Goal: Task Accomplishment & Management: Use online tool/utility

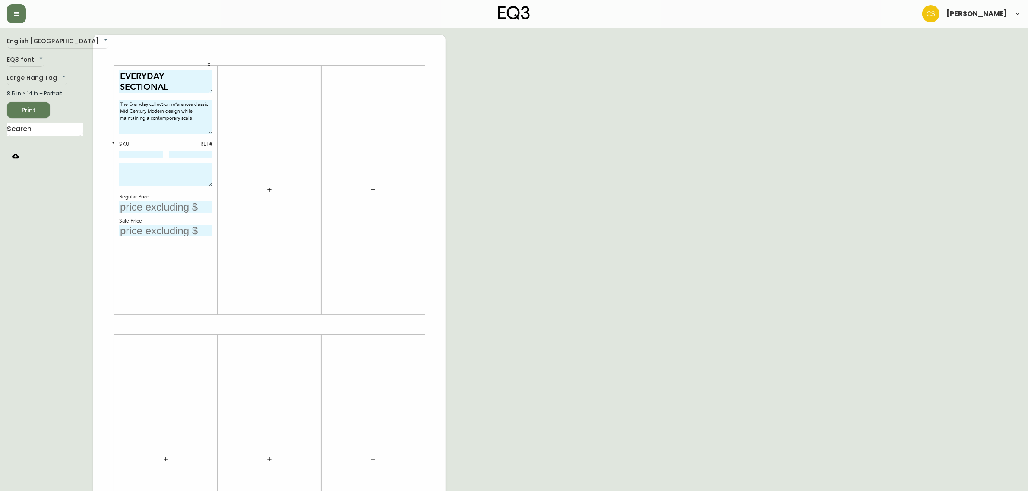
click at [268, 187] on icon "button" at bounding box center [269, 190] width 7 height 7
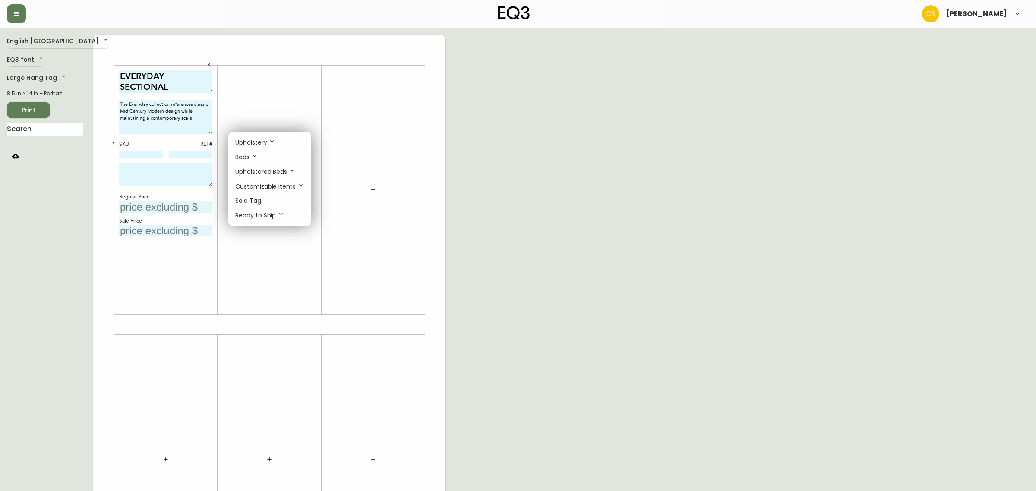
click at [250, 202] on p "Sale Tag" at bounding box center [248, 200] width 26 height 9
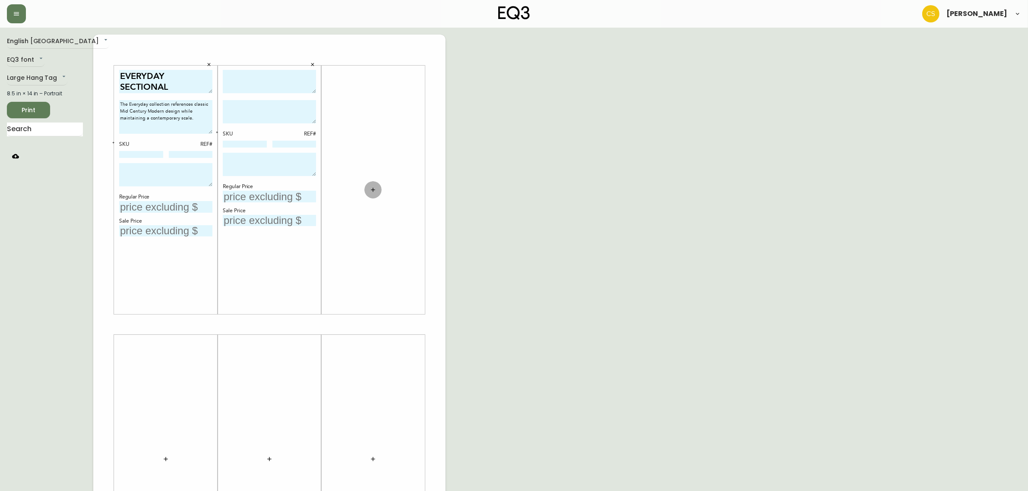
click at [372, 188] on icon "button" at bounding box center [373, 190] width 7 height 7
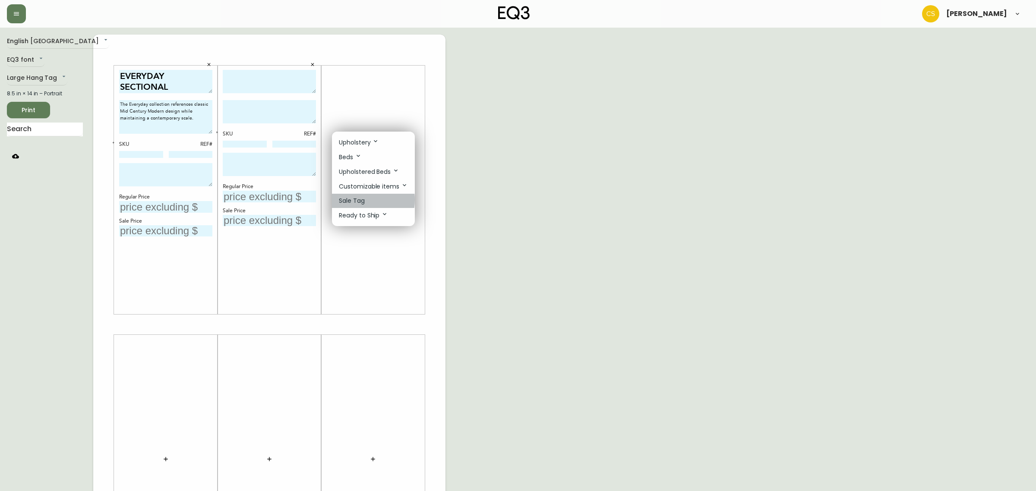
click at [352, 200] on p "Sale Tag" at bounding box center [352, 200] width 26 height 9
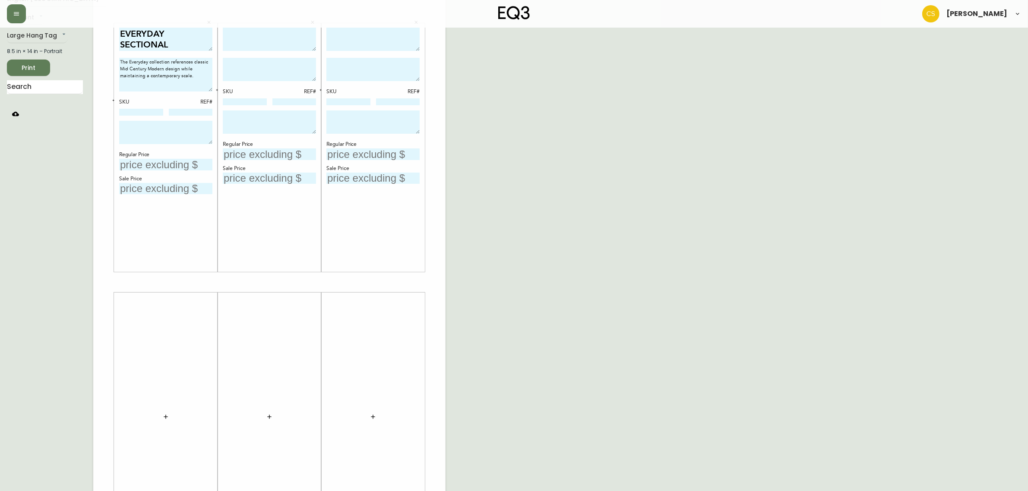
scroll to position [108, 0]
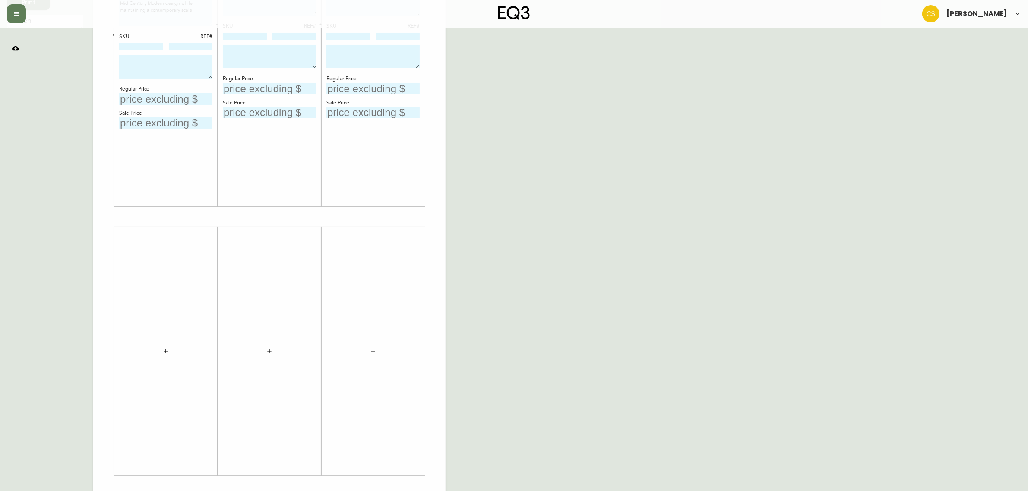
click at [167, 353] on icon "button" at bounding box center [165, 351] width 7 height 7
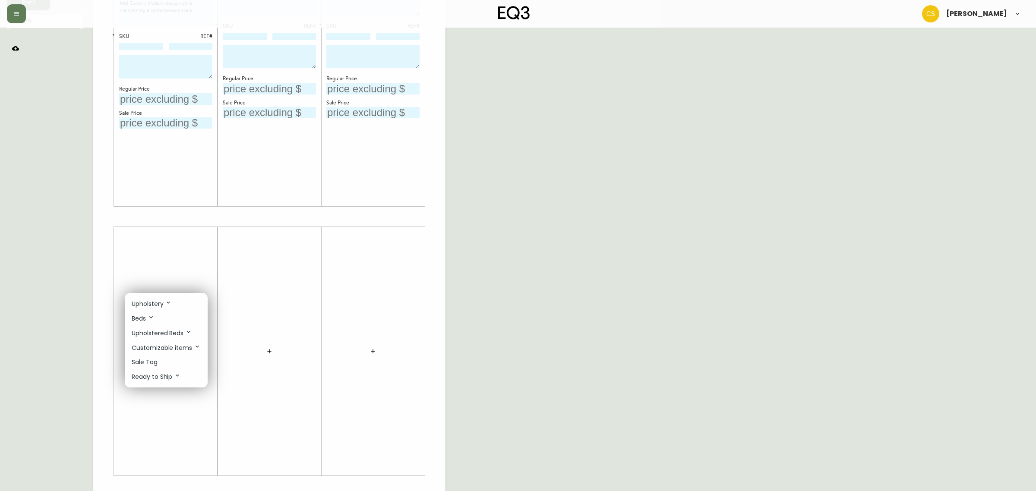
click at [152, 362] on p "Sale Tag" at bounding box center [145, 362] width 26 height 9
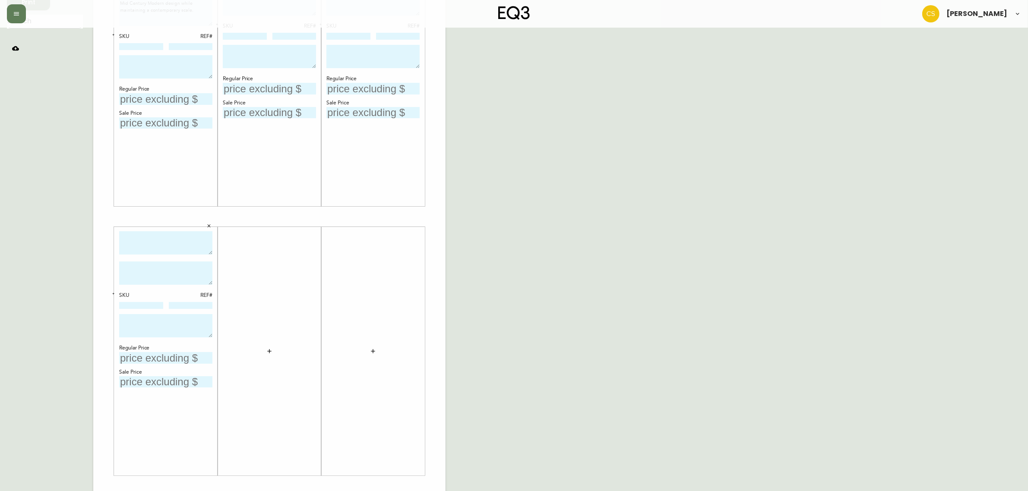
click at [267, 351] on icon "button" at bounding box center [269, 351] width 7 height 7
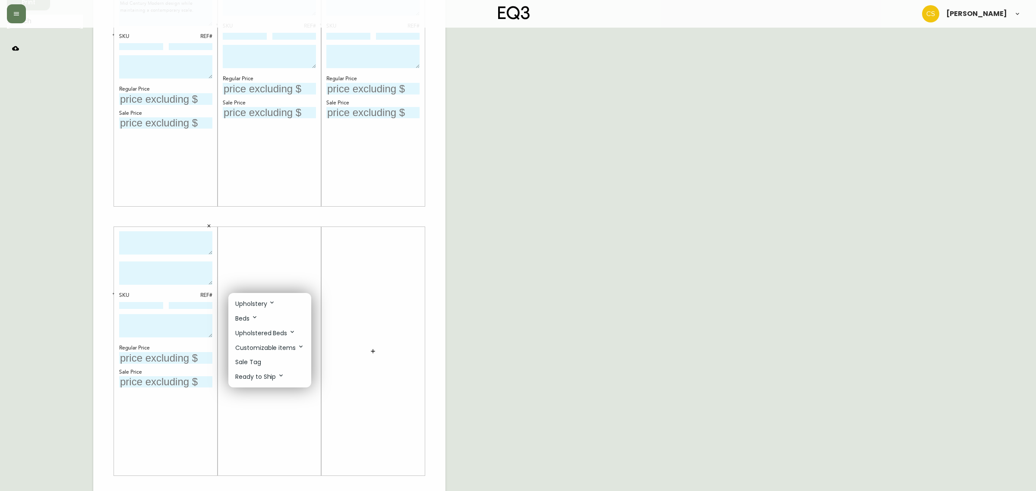
click at [253, 361] on p "Sale Tag" at bounding box center [248, 362] width 26 height 9
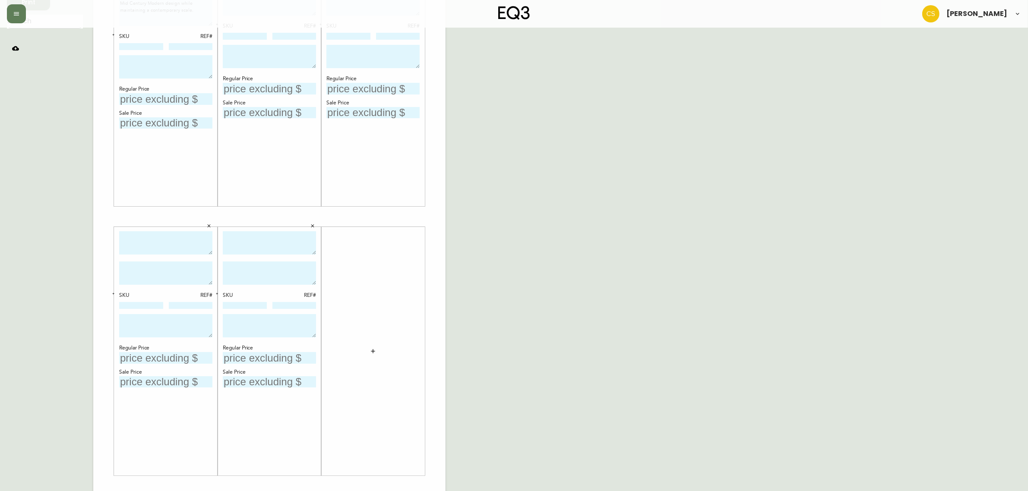
click at [374, 351] on icon "button" at bounding box center [373, 351] width 7 height 7
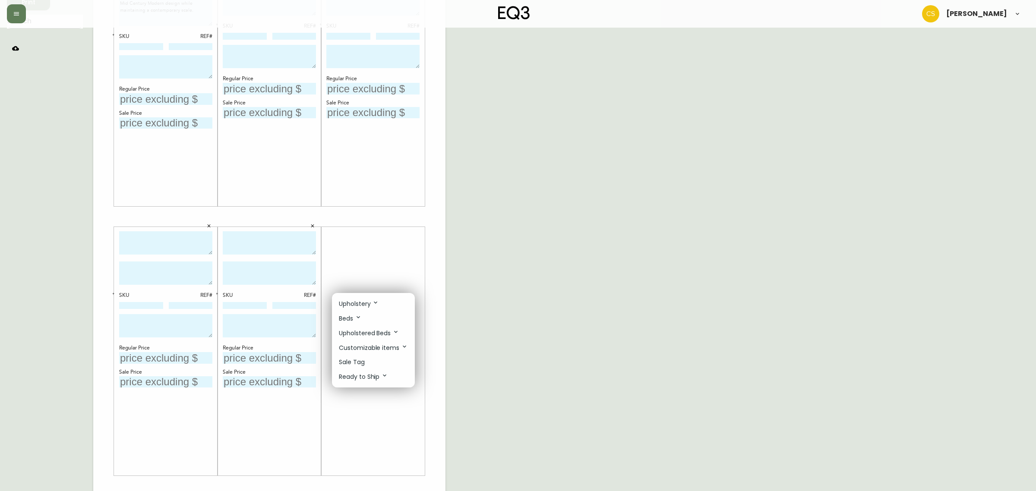
click at [456, 304] on div at bounding box center [518, 245] width 1036 height 491
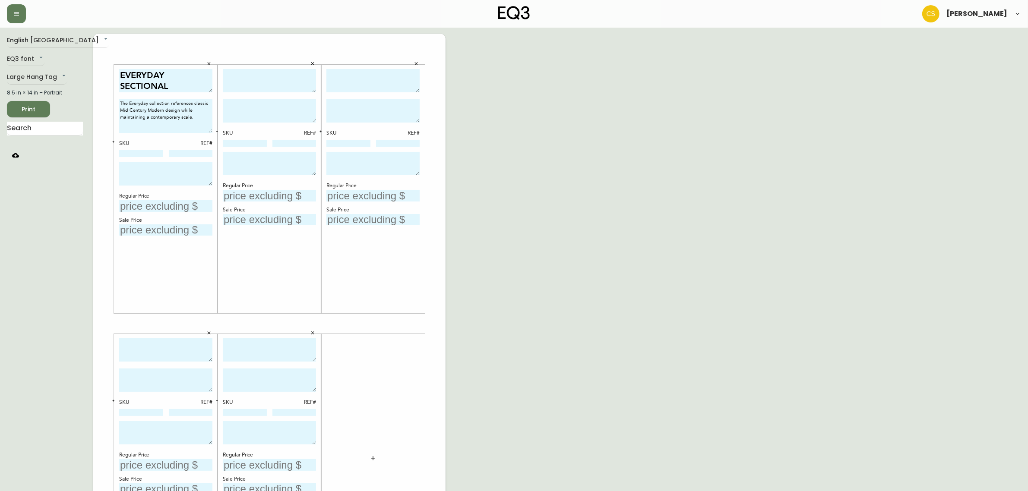
scroll to position [0, 0]
click at [237, 85] on textarea at bounding box center [269, 82] width 93 height 24
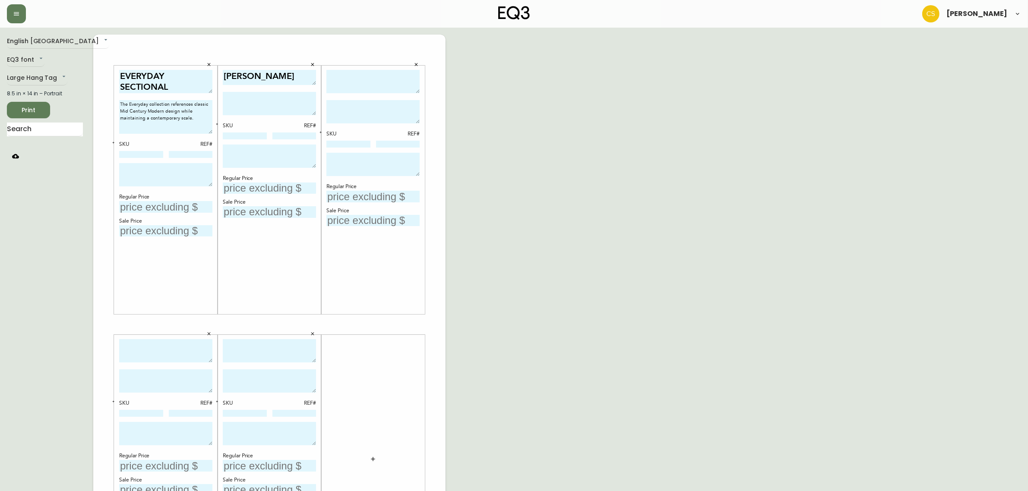
drag, startPoint x: 312, startPoint y: 92, endPoint x: 312, endPoint y: 83, distance: 8.2
click at [312, 83] on textarea "[PERSON_NAME]" at bounding box center [269, 77] width 93 height 15
type textarea "[PERSON_NAME]"
click at [358, 72] on textarea at bounding box center [372, 82] width 93 height 24
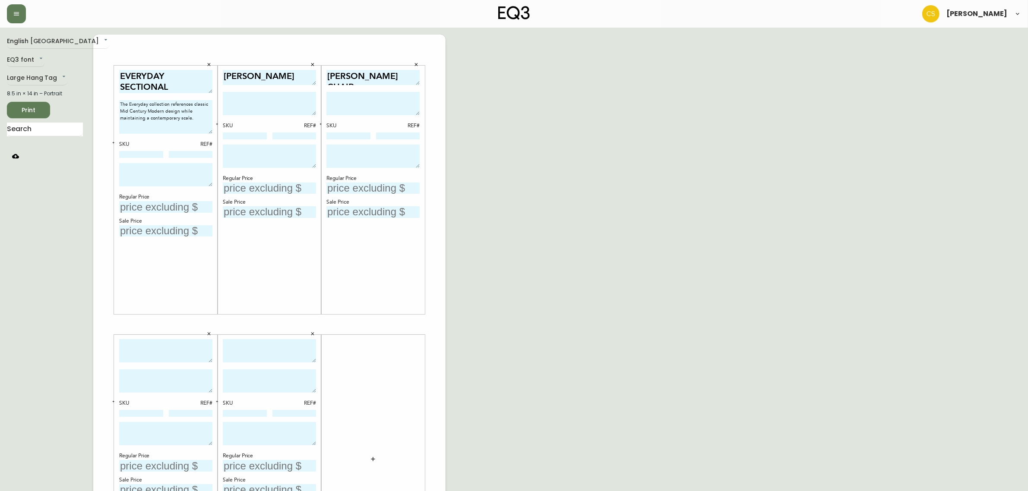
drag, startPoint x: 419, startPoint y: 89, endPoint x: 418, endPoint y: 80, distance: 8.3
click at [418, 80] on textarea "[PERSON_NAME] CHAIR" at bounding box center [372, 77] width 93 height 15
drag, startPoint x: 416, startPoint y: 77, endPoint x: 342, endPoint y: 76, distance: 73.8
click at [342, 76] on textarea "[PERSON_NAME] CHAIR" at bounding box center [372, 77] width 93 height 14
click at [390, 73] on textarea "[PERSON_NAME] CHAIR" at bounding box center [372, 77] width 93 height 14
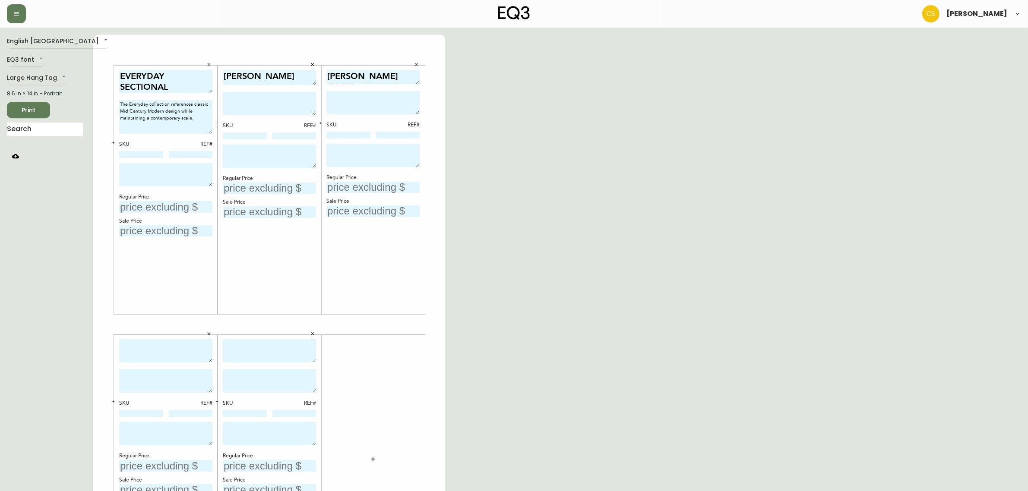
drag, startPoint x: 413, startPoint y: 73, endPoint x: 320, endPoint y: 76, distance: 93.3
click at [320, 76] on div "EVERYDAY SECTIONAL The Everyday collection references classic Mid Century Moder…" at bounding box center [269, 325] width 352 height 580
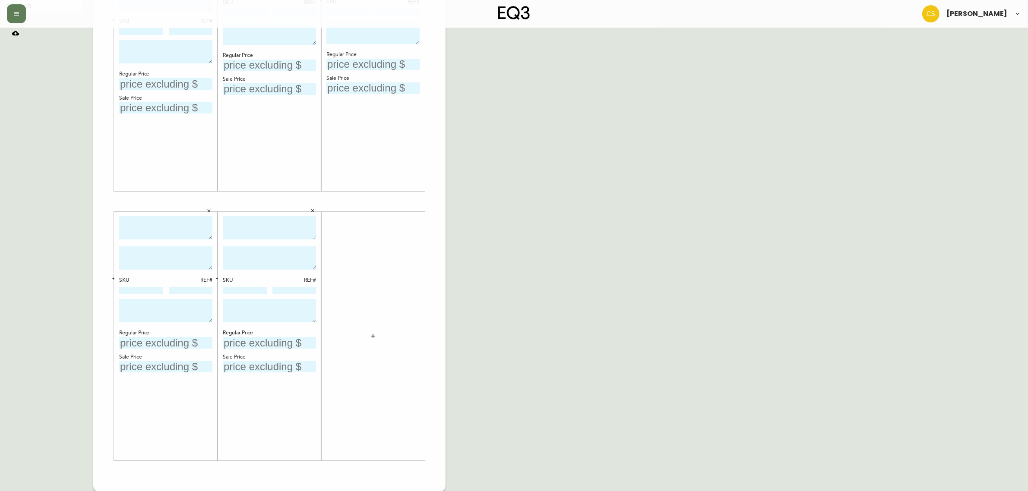
type textarea "[PERSON_NAME] CHAIR"
click at [144, 226] on textarea at bounding box center [165, 228] width 93 height 24
paste textarea "[PERSON_NAME] CHAIR"
type textarea "[PERSON_NAME] CHAIR"
click at [245, 224] on textarea at bounding box center [269, 228] width 93 height 24
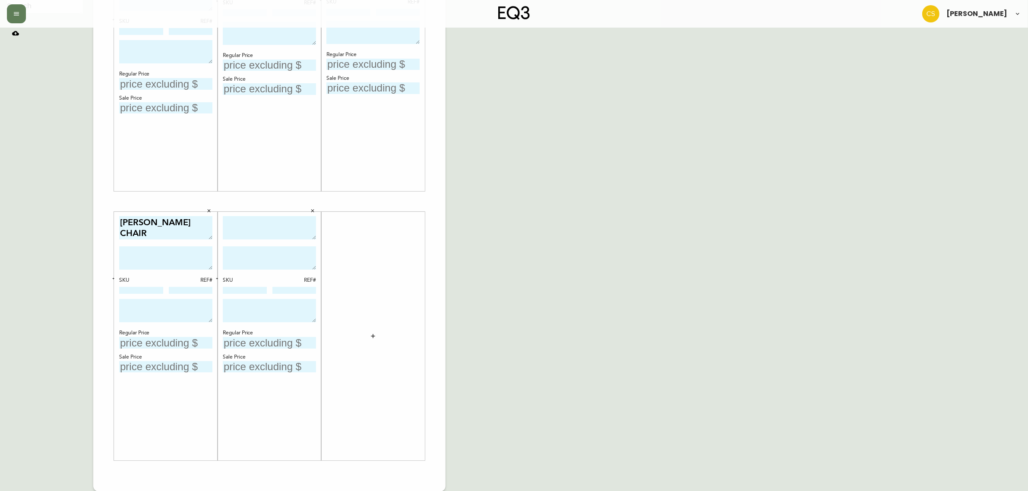
paste textarea "[PERSON_NAME] CHAIR"
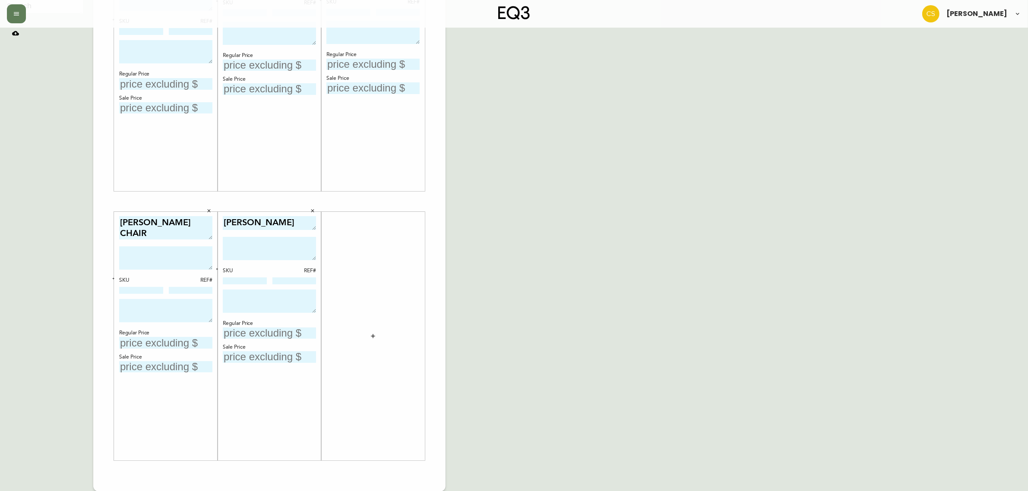
drag, startPoint x: 314, startPoint y: 237, endPoint x: 315, endPoint y: 228, distance: 9.5
click at [315, 228] on textarea "[PERSON_NAME] CHAIR" at bounding box center [269, 223] width 93 height 14
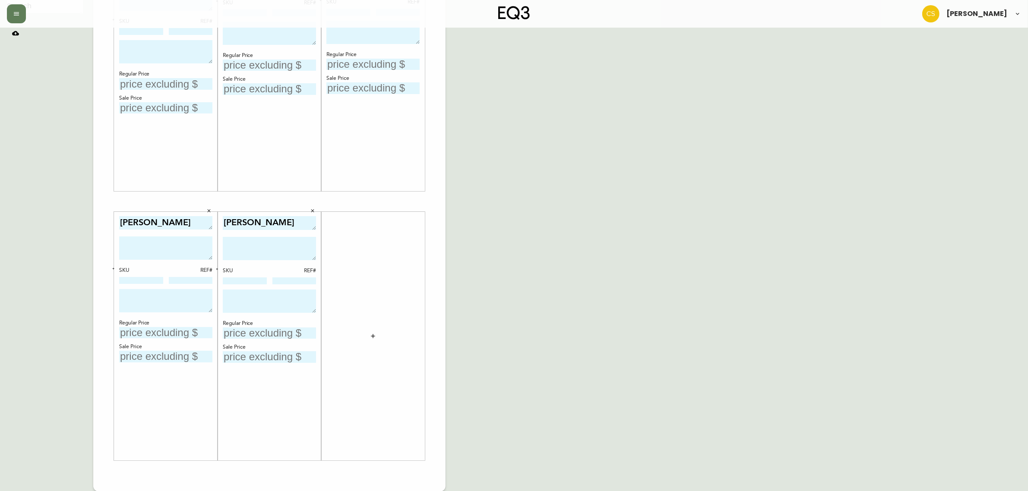
drag, startPoint x: 210, startPoint y: 236, endPoint x: 210, endPoint y: 226, distance: 10.4
click at [210, 226] on textarea "[PERSON_NAME] CHAIR" at bounding box center [165, 222] width 93 height 13
type textarea "[PERSON_NAME] CHAIR"
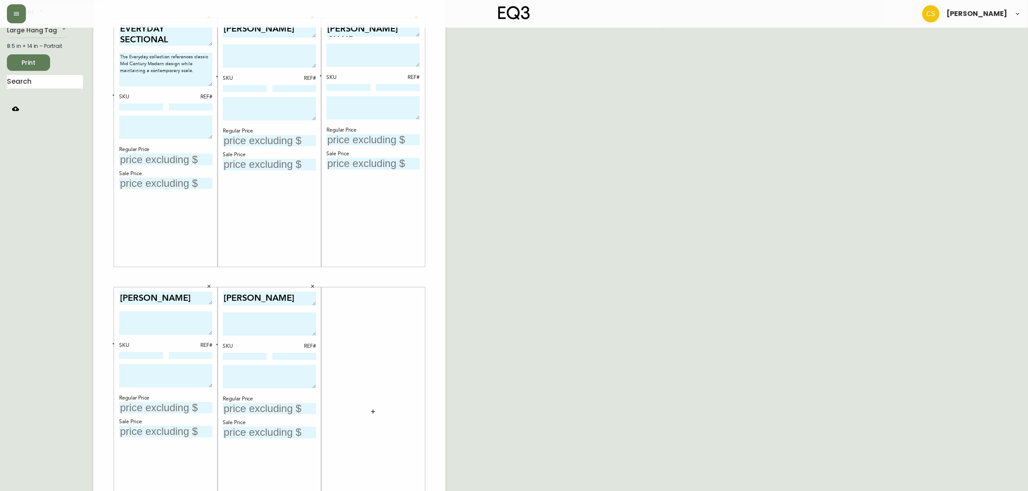
scroll to position [0, 0]
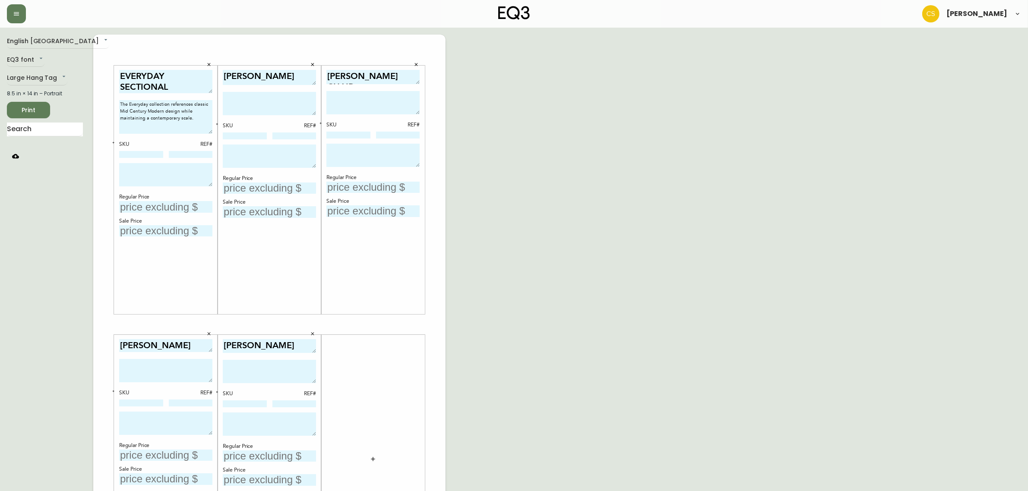
click at [251, 189] on input "text" at bounding box center [269, 189] width 93 height 12
type input "$1999"
click at [232, 138] on input at bounding box center [245, 136] width 44 height 7
paste input "3020-845-15-A"
type input "3020-845-15-A"
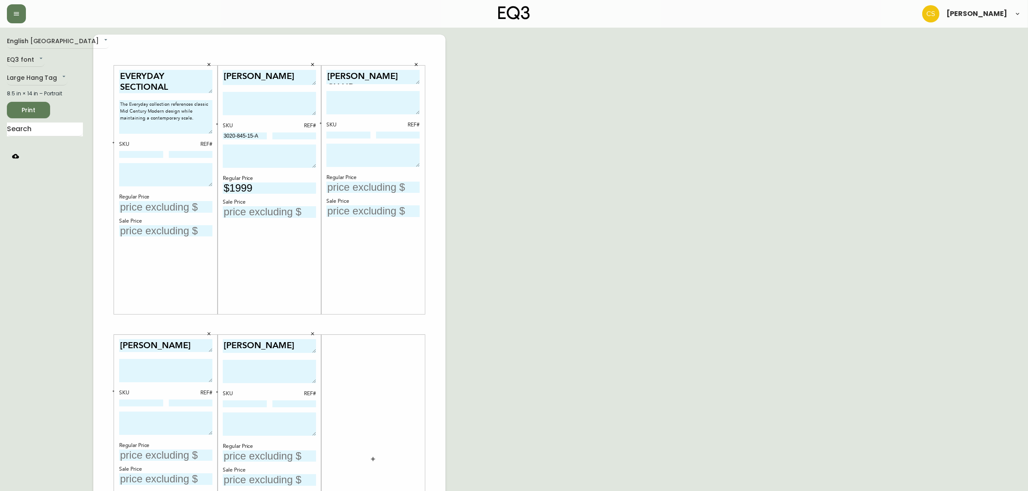
click at [223, 130] on div "SKU REF# 3020-845-15-A" at bounding box center [269, 131] width 93 height 18
click at [218, 124] on icon "button" at bounding box center [216, 124] width 3 height 3
click at [241, 146] on input at bounding box center [245, 146] width 44 height 7
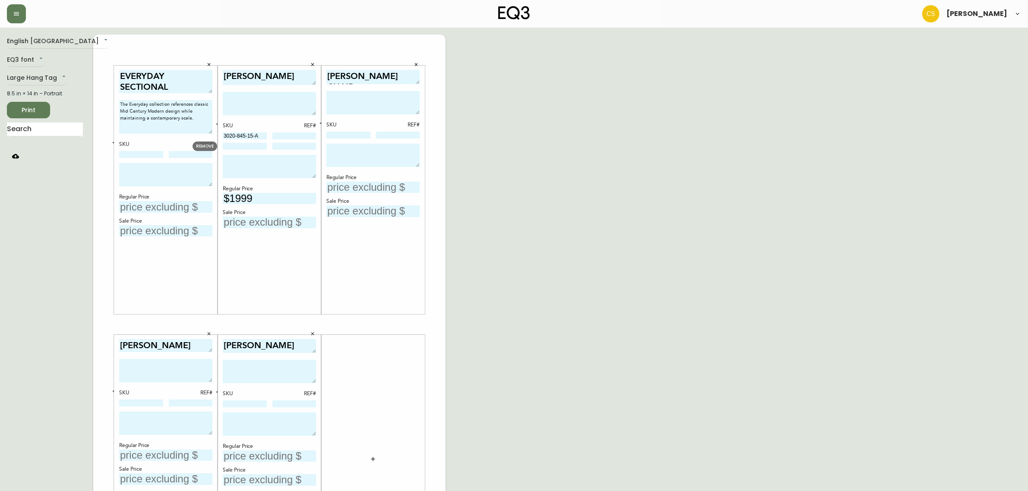
paste input "3020-845-15-B"
type input "3020-845-15-B"
click at [112, 142] on icon "button" at bounding box center [113, 142] width 3 height 3
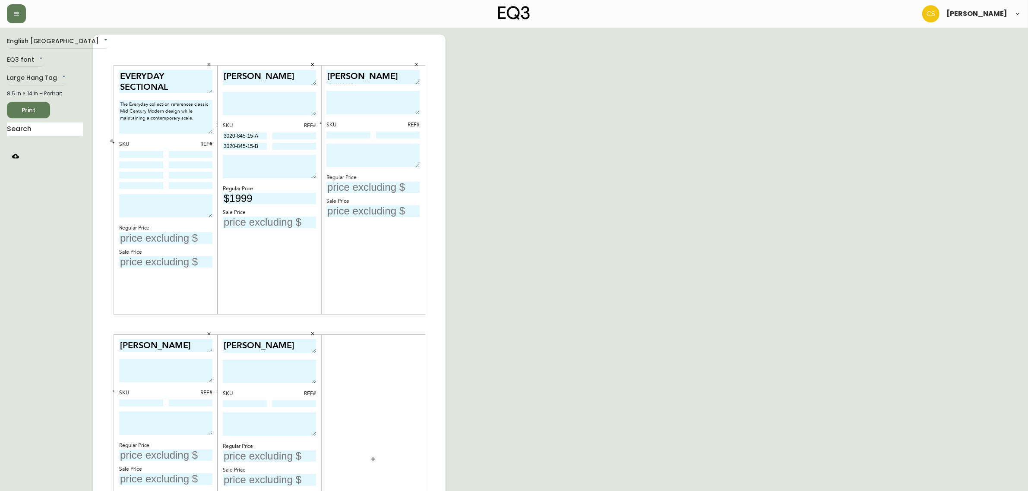
click at [112, 142] on icon "button" at bounding box center [113, 142] width 3 height 3
click at [253, 110] on textarea at bounding box center [269, 103] width 93 height 23
paste textarea "Launched in [DATE], the Alfi collection features a contemporary design language…"
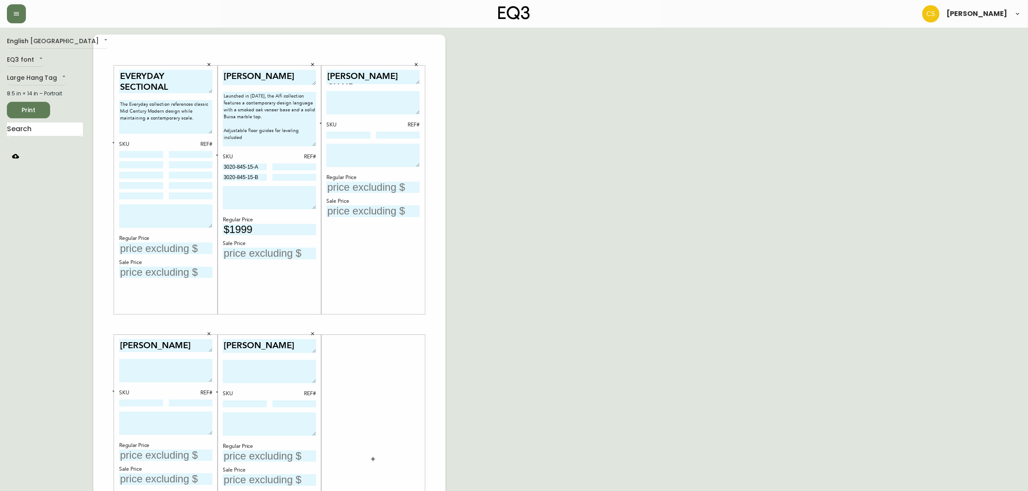
drag, startPoint x: 314, startPoint y: 113, endPoint x: 312, endPoint y: 137, distance: 24.3
click at [316, 145] on div "[PERSON_NAME] Launched in [DATE], the Alfi collection features a contemporary d…" at bounding box center [270, 190] width 104 height 249
click at [309, 133] on textarea "Launched in [DATE], the Alfi collection features a contemporary design language…" at bounding box center [269, 119] width 93 height 55
click at [313, 130] on textarea "Launched in [DATE], the Alfi collection features a contemporary design language…" at bounding box center [269, 119] width 93 height 55
paste textarea "47.2″w × 47.2″d × 29.5″h"
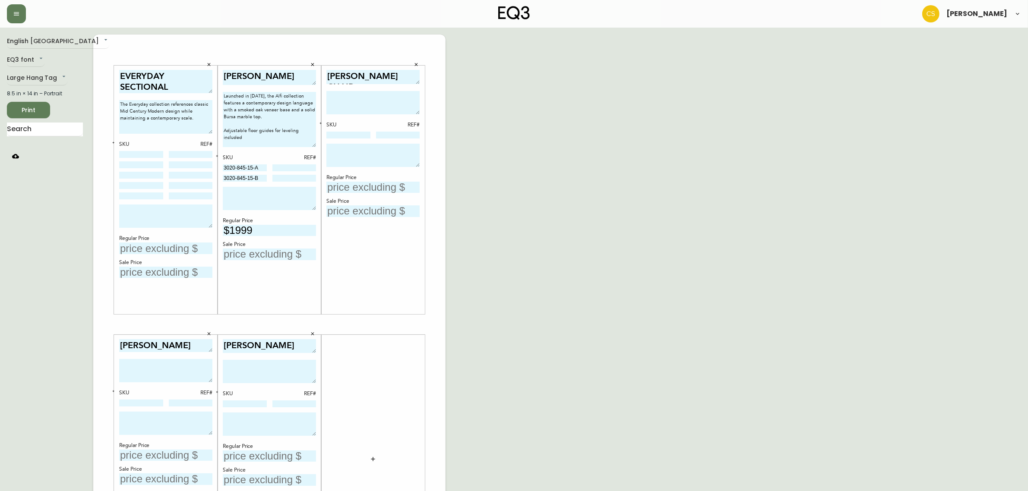
type textarea "Launched in [DATE], the Alfi collection features a contemporary design language…"
click at [316, 145] on div "[PERSON_NAME] Launched in [DATE], the Alfi collection features a contemporary d…" at bounding box center [270, 190] width 104 height 249
click at [272, 199] on textarea at bounding box center [269, 200] width 93 height 23
drag, startPoint x: 314, startPoint y: 210, endPoint x: 314, endPoint y: 205, distance: 4.7
click at [314, 205] on textarea "FLOOR MODEL CLEARANCE. FINAL SALE." at bounding box center [269, 198] width 93 height 19
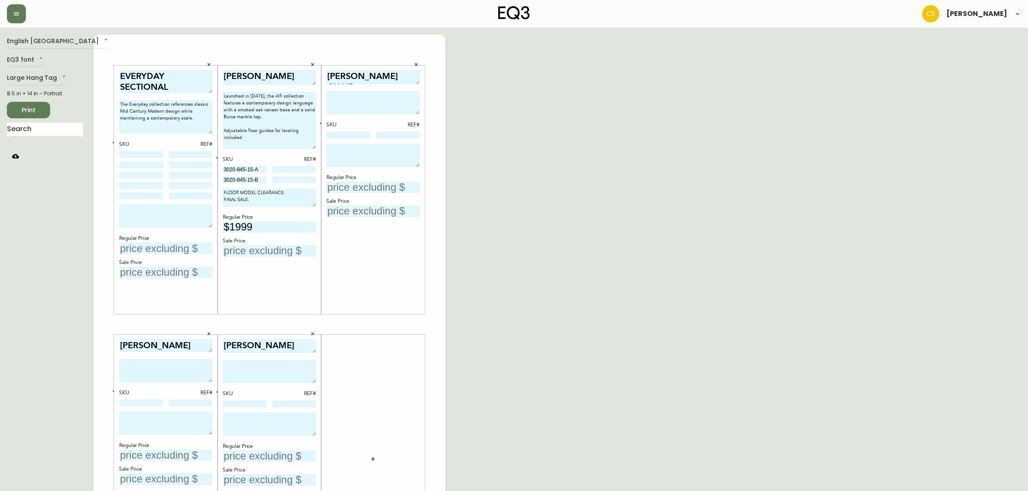
drag, startPoint x: 257, startPoint y: 202, endPoint x: 210, endPoint y: 189, distance: 48.8
click at [210, 189] on div "EVERYDAY SECTIONAL The Everyday collection references classic Mid Century Moder…" at bounding box center [269, 325] width 352 height 580
type textarea "FLOOR MODEL CLEARANCE. FINAL SALE."
click at [153, 217] on textarea at bounding box center [165, 216] width 93 height 23
paste textarea "FLOOR MODEL CLEARANCE. FINAL SALE."
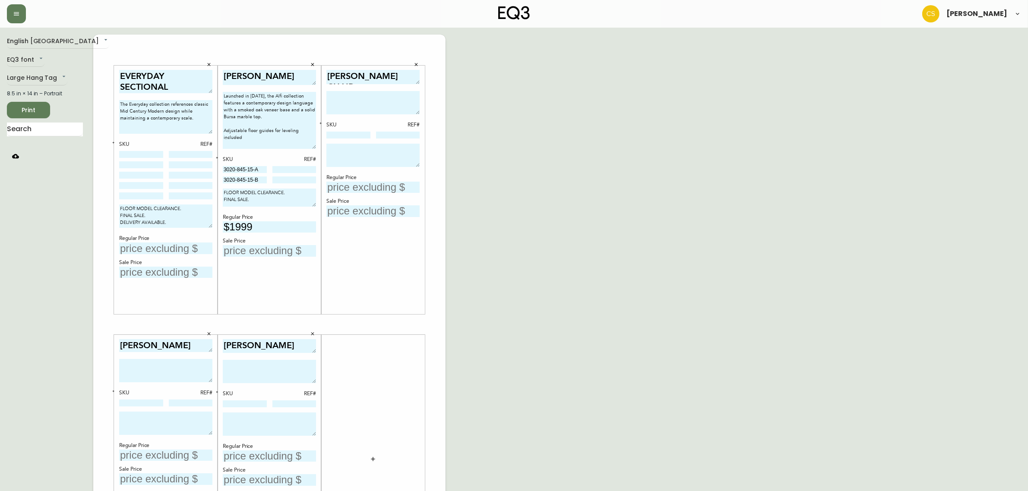
drag, startPoint x: 174, startPoint y: 222, endPoint x: 87, endPoint y: 220, distance: 86.4
click at [87, 220] on div "English [GEOGRAPHIC_DATA] en_CA EQ3 font EQ3 Large Hang Tag large 8.5 in × 14 i…" at bounding box center [514, 325] width 1014 height 580
type textarea "FLOOR MODEL CLEARANCE. FINAL SALE. DELIVERY AVAILABLE."
click at [288, 201] on textarea "FLOOR MODEL CLEARANCE. FINAL SALE." at bounding box center [269, 198] width 93 height 18
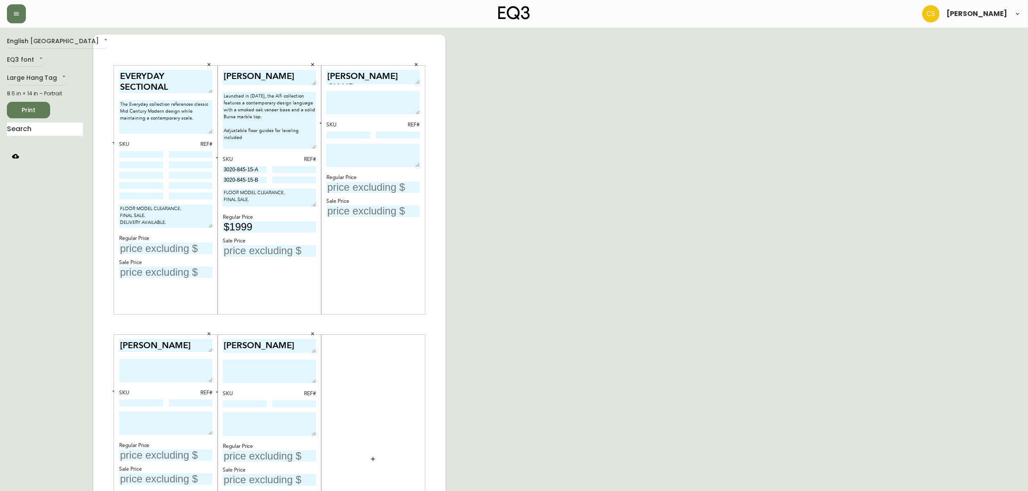
paste textarea "DELIVERY AVAILABLE."
drag, startPoint x: 314, startPoint y: 203, endPoint x: 314, endPoint y: 209, distance: 6.0
click at [314, 209] on textarea "FLOOR MODEL CLEARANCE. FINAL SALE. DELIVERY AVAILABLE." at bounding box center [269, 201] width 93 height 24
click at [312, 208] on textarea "FLOOR MODEL CLEARANCE. FINAL SALE. DELIVERY AVAILABLE." at bounding box center [269, 200] width 93 height 22
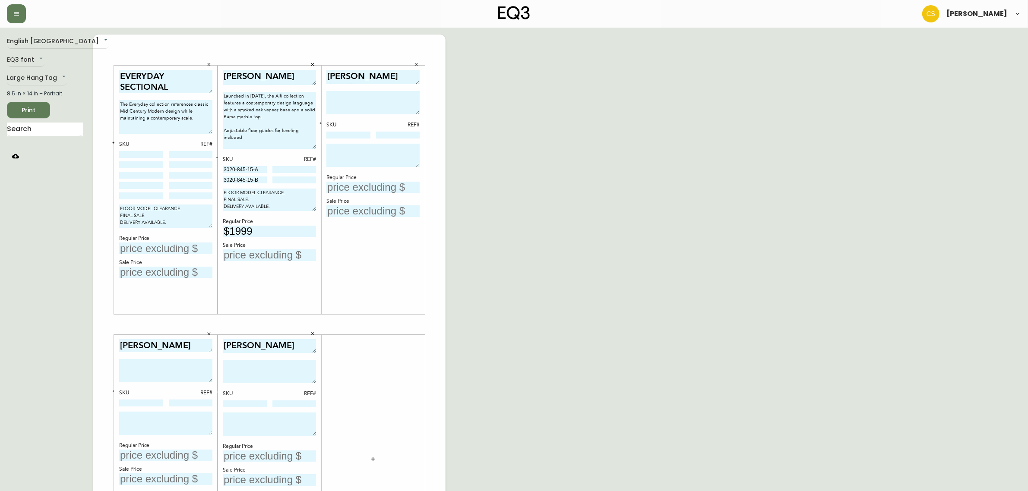
type textarea "FLOOR MODEL CLEARANCE. FINAL SALE. DELIVERY AVAILABLE."
click at [511, 235] on div "English [GEOGRAPHIC_DATA] en_CA EQ3 font EQ3 Large Hang Tag large 8.5 in × 14 i…" at bounding box center [514, 325] width 1014 height 580
click at [374, 456] on icon "button" at bounding box center [373, 459] width 7 height 7
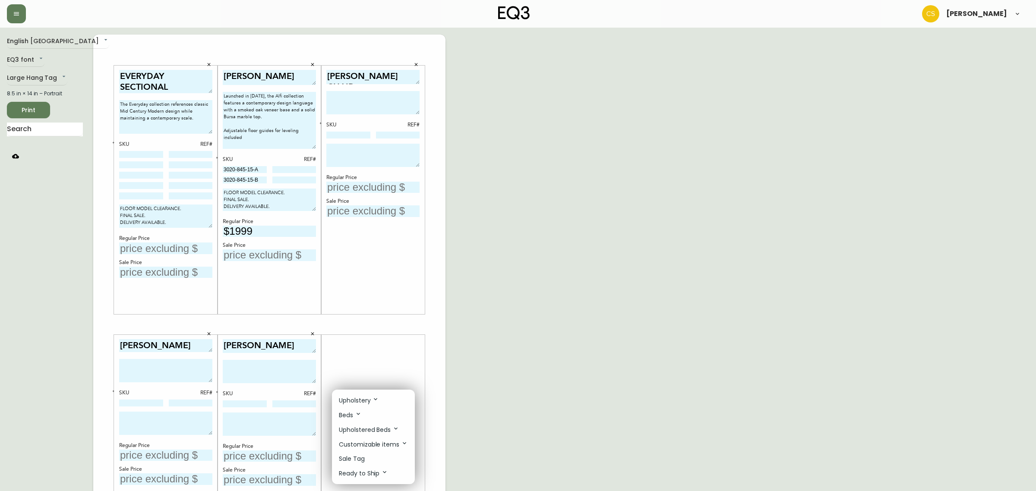
click at [359, 453] on li "Sale Tag" at bounding box center [373, 459] width 83 height 14
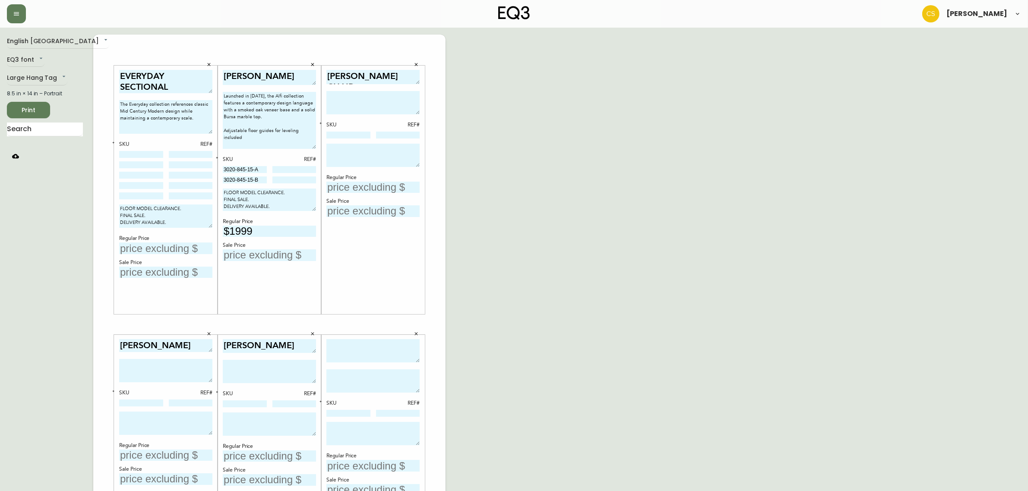
click at [349, 353] on textarea at bounding box center [372, 351] width 93 height 24
type textarea "ESSENTIAL END TABLE"
click at [340, 413] on input at bounding box center [348, 413] width 44 height 7
paste input "2020-208-13"
type input "2020-208-13"
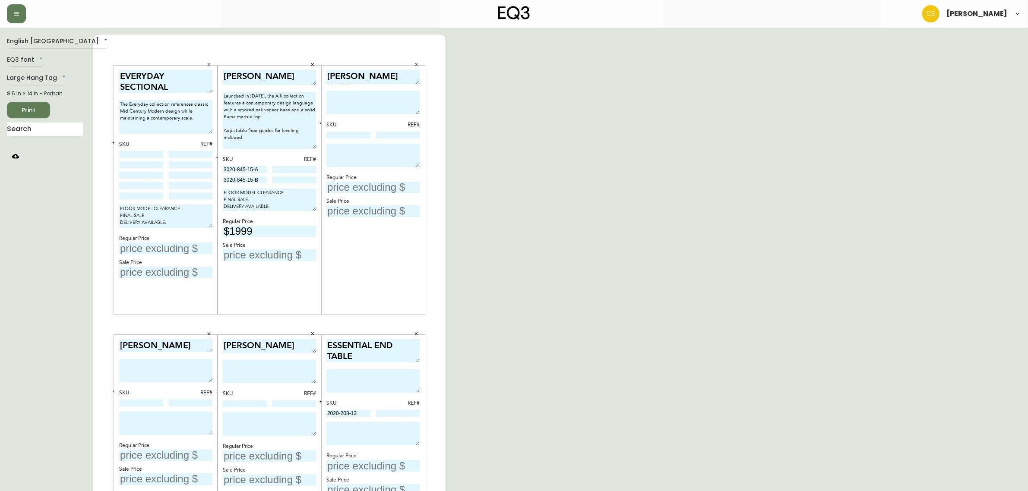
drag, startPoint x: 257, startPoint y: 201, endPoint x: 200, endPoint y: 184, distance: 59.8
click at [200, 184] on div "EVERYDAY SECTIONAL The Everyday collection references classic Mid Century Moder…" at bounding box center [269, 325] width 352 height 580
click at [346, 424] on textarea at bounding box center [372, 433] width 93 height 23
paste textarea "FLOOR MODEL CLEARANCE. FINAL SALE."
type textarea "FLOOR MODEL CLEARANCE. FINAL SALE."
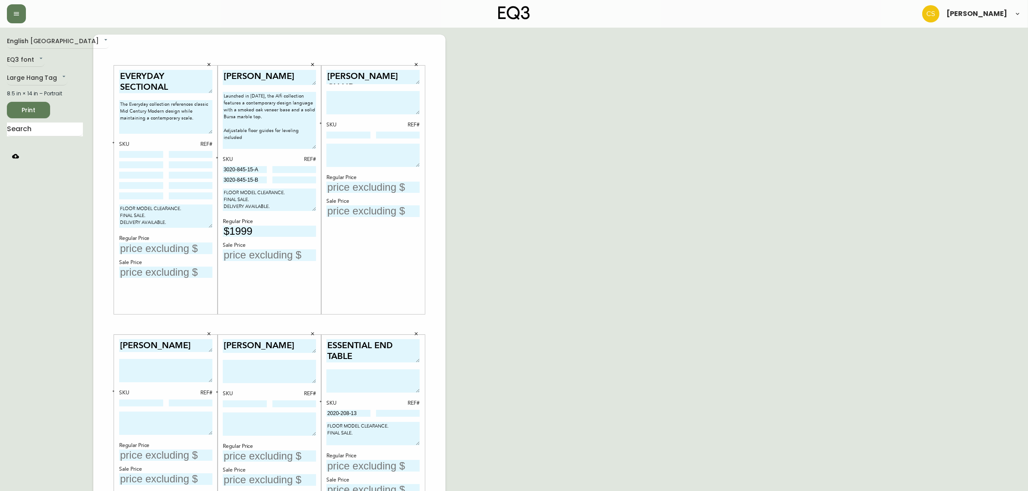
click at [358, 387] on textarea at bounding box center [372, 381] width 93 height 23
paste textarea "Featuring a monolithic and minimal silhouette, the Essential end table contribu…"
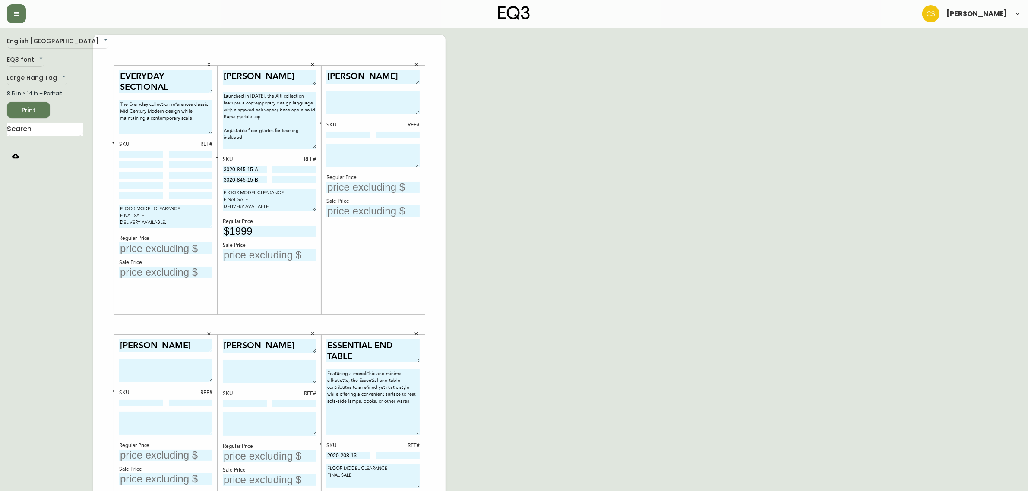
drag, startPoint x: 416, startPoint y: 391, endPoint x: 417, endPoint y: 433, distance: 41.9
click at [417, 433] on textarea "Featuring a monolithic and minimal silhouette, the Essential end table contribu…" at bounding box center [372, 403] width 93 height 66
click at [408, 402] on textarea "Featuring a monolithic and minimal silhouette, the Essential end table contribu…" at bounding box center [372, 403] width 93 height 66
paste textarea "18″w × 18″d × 20″h"
drag, startPoint x: 419, startPoint y: 432, endPoint x: 419, endPoint y: 417, distance: 14.7
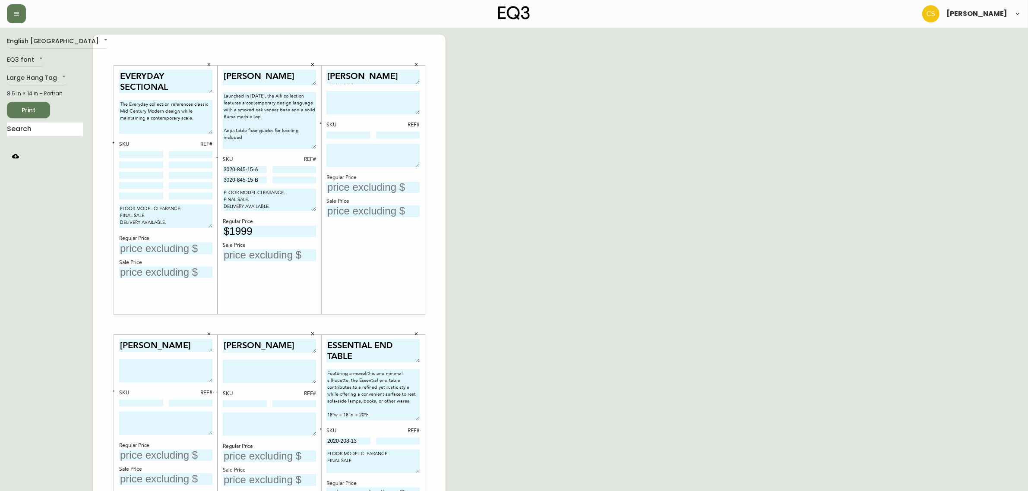
click at [419, 417] on textarea "Featuring a monolithic and minimal silhouette, the Essential end table contribu…" at bounding box center [372, 395] width 93 height 51
type textarea "Featuring a monolithic and minimal silhouette, the Essential end table contribu…"
click at [137, 247] on input "text" at bounding box center [165, 249] width 93 height 12
type input "$15867"
click at [545, 232] on div "English [GEOGRAPHIC_DATA] en_CA EQ3 font EQ3 Large Hang Tag large 8.5 in × 14 i…" at bounding box center [514, 325] width 1014 height 580
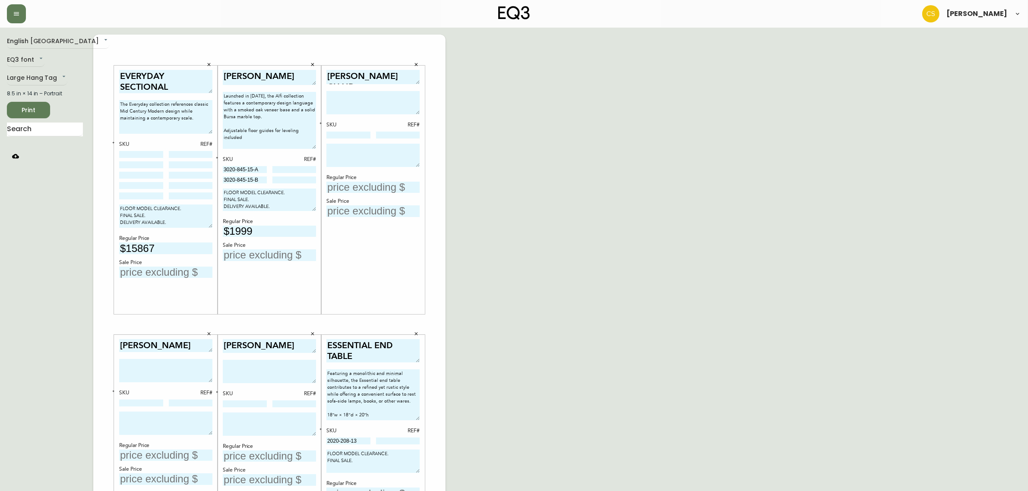
click at [198, 120] on textarea "The Everyday collection references classic Mid Century Modern design while main…" at bounding box center [165, 117] width 93 height 34
type textarea "The Everyday collection references classic Mid Century Modern design while main…"
click at [150, 152] on input at bounding box center [141, 154] width 44 height 7
paste input "P0001-E1"
type input "P0001-E1"
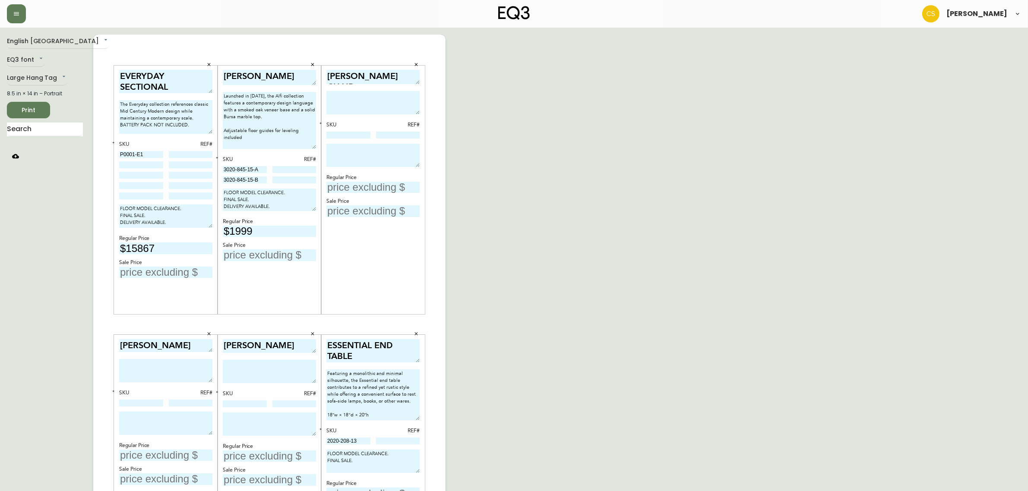
click at [131, 165] on input at bounding box center [141, 164] width 44 height 7
paste input "P0001-F1"
type input "P0001-F1"
click at [139, 173] on input at bounding box center [141, 175] width 44 height 7
paste input "P0001-H2"
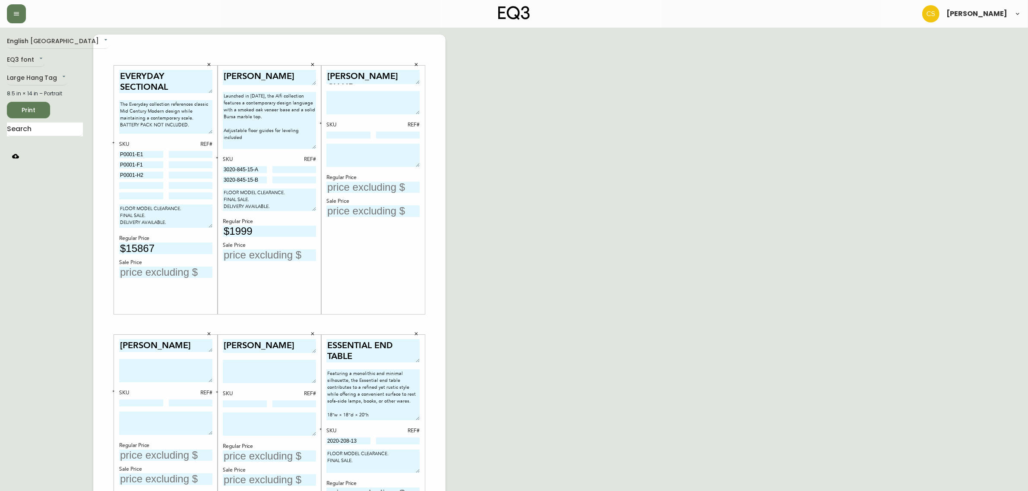
type input "P0001-H2"
click at [140, 186] on input at bounding box center [141, 185] width 44 height 7
paste input "P0001-Q2"
type input "P0001-Q2"
click at [177, 153] on input at bounding box center [191, 154] width 44 height 7
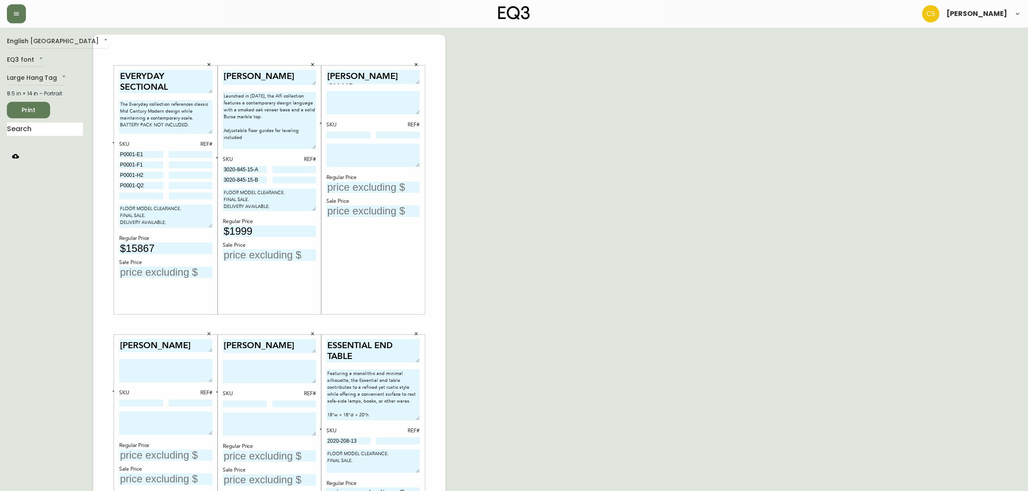
paste input "83"
type input "83"
click at [147, 197] on input at bounding box center [141, 196] width 44 height 7
paste input "P0001-C2"
type input "P0001-C2"
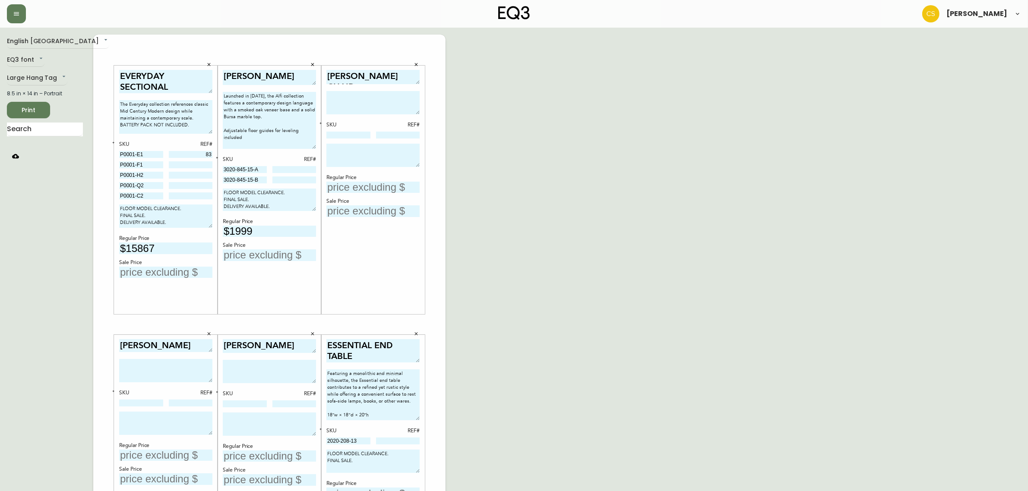
drag, startPoint x: 203, startPoint y: 154, endPoint x: 234, endPoint y: 153, distance: 30.7
click at [236, 152] on div "EVERYDAY SECTIONAL The Everyday collection references classic Mid Century Moder…" at bounding box center [269, 325] width 352 height 580
click at [190, 194] on input at bounding box center [191, 196] width 44 height 7
paste input "83"
type input "83"
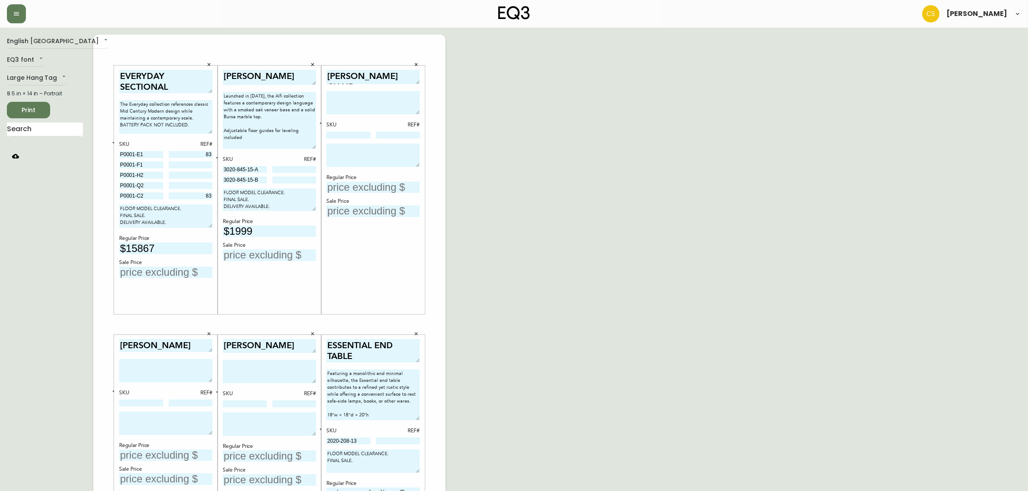
drag, startPoint x: 199, startPoint y: 155, endPoint x: 231, endPoint y: 152, distance: 33.0
click at [231, 152] on div "EVERYDAY SECTIONAL The Everyday collection references classic Mid Century Moder…" at bounding box center [269, 325] width 352 height 580
paste input "61"
type input "61, 62"
click at [192, 168] on div at bounding box center [191, 165] width 44 height 8
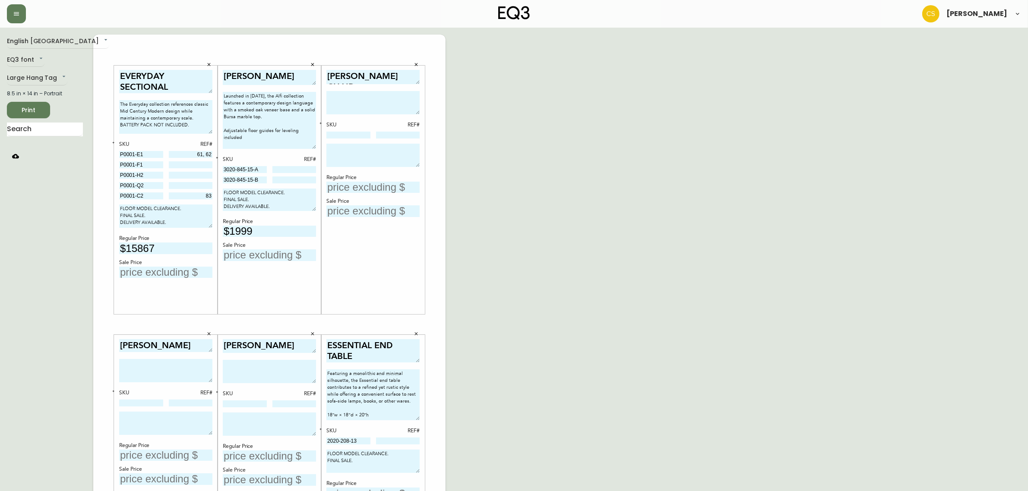
click at [195, 166] on input at bounding box center [191, 164] width 44 height 7
paste input "49"
type input "49"
click at [201, 176] on input at bounding box center [191, 175] width 44 height 7
paste input "93"
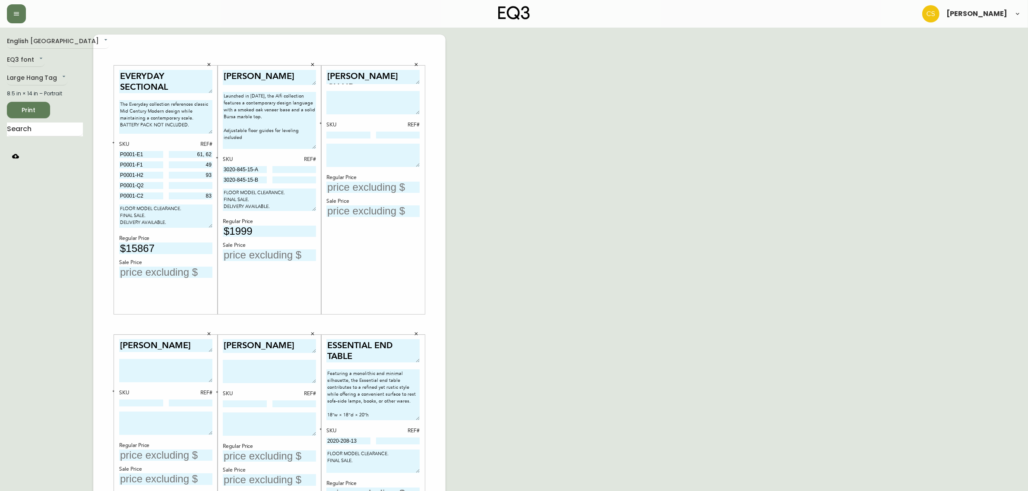
type input "93"
click at [201, 184] on input at bounding box center [191, 185] width 44 height 7
paste input "85"
type input "85"
click at [117, 142] on button "button" at bounding box center [114, 143] width 8 height 8
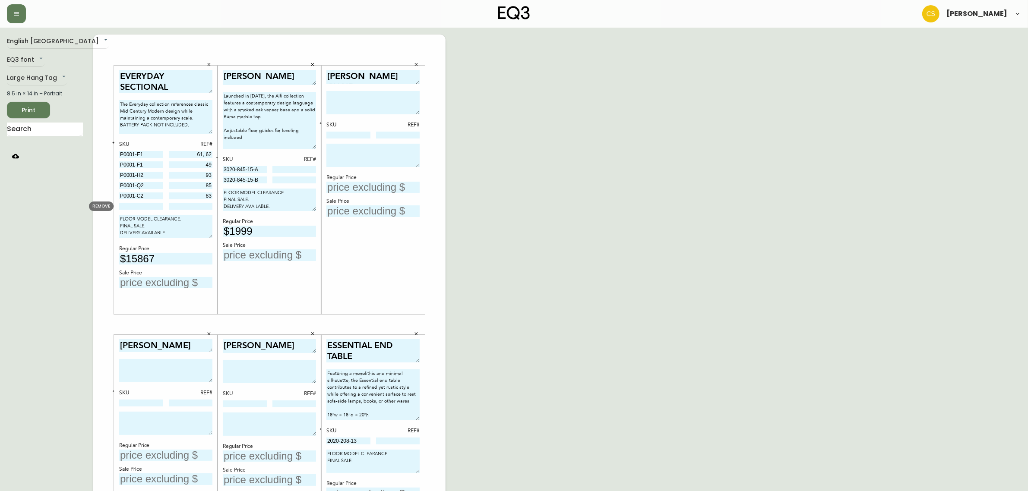
click at [145, 206] on input at bounding box center [141, 206] width 44 height 7
paste input "P0001-R2"
type input "P0001-R2"
click at [202, 204] on input at bounding box center [191, 206] width 44 height 7
paste input "44"
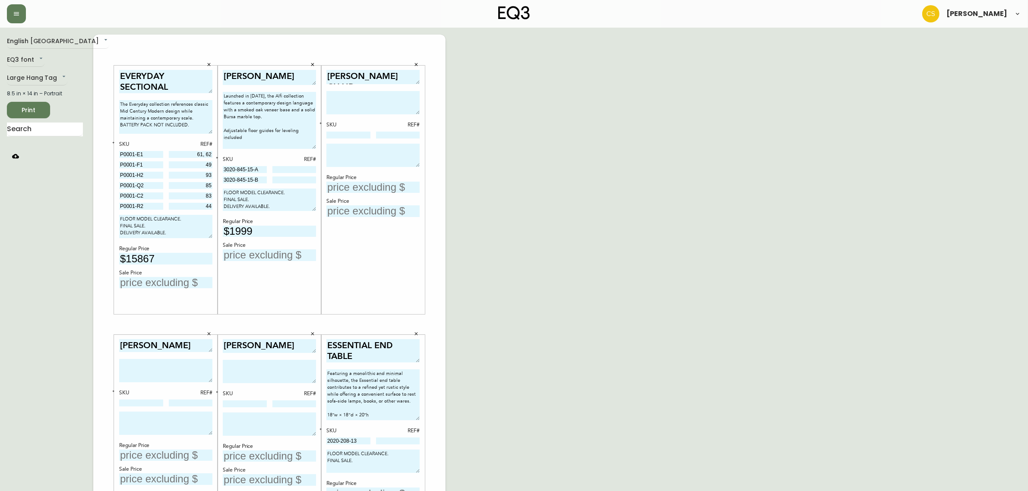
type input "44"
click at [572, 278] on div "English [GEOGRAPHIC_DATA] en_CA EQ3 font EQ3 Large Hang Tag large 8.5 in × 14 i…" at bounding box center [514, 325] width 1014 height 580
drag, startPoint x: 150, startPoint y: 155, endPoint x: 104, endPoint y: 152, distance: 46.3
click at [104, 152] on body "[PERSON_NAME] English Canada en_CA EQ3 font EQ3 Large Hang Tag large 8.5 in × 1…" at bounding box center [514, 307] width 1028 height 615
click at [196, 119] on textarea "The Everyday collection references classic Mid Century Modern design while main…" at bounding box center [165, 117] width 93 height 34
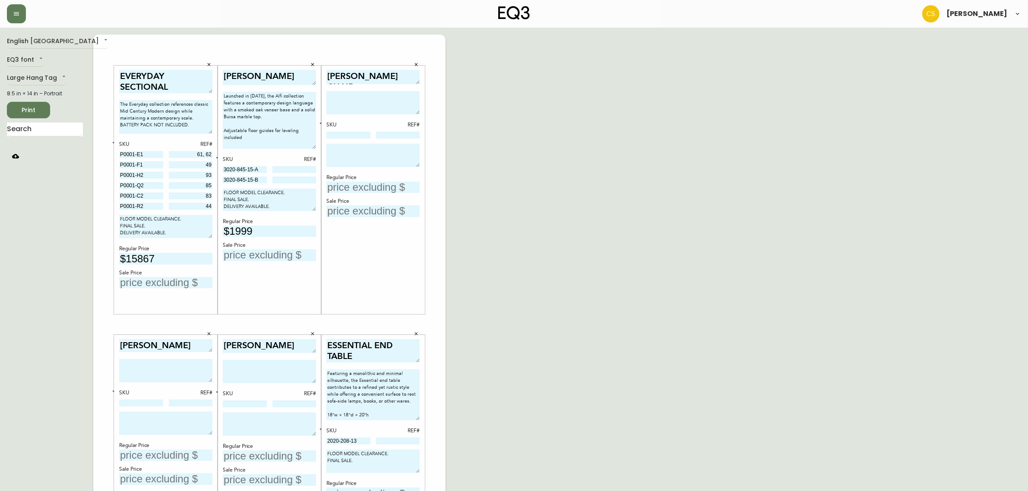
click at [180, 85] on textarea "EVERYDAY SECTIONAL" at bounding box center [165, 82] width 93 height 24
click at [197, 116] on textarea "The Everyday collection references classic Mid Century Modern design while main…" at bounding box center [165, 117] width 93 height 34
click at [210, 134] on textarea "The Everyday collection references classic Mid Century Modern design while main…" at bounding box center [165, 118] width 93 height 36
type textarea "The Everyday collection references classic Mid Century Modern design while main…"
click at [165, 279] on input "text" at bounding box center [165, 285] width 93 height 12
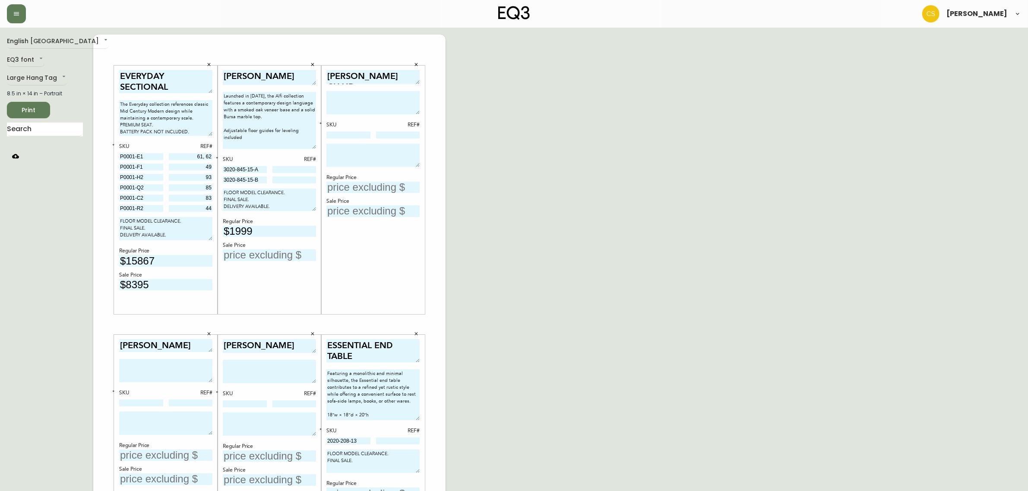
type input "$8395"
click at [251, 292] on div "[PERSON_NAME] Launched in [DATE], the Alfi collection features a contemporary d…" at bounding box center [269, 190] width 93 height 241
drag, startPoint x: 251, startPoint y: 168, endPoint x: 180, endPoint y: 167, distance: 70.4
click at [180, 167] on div "EVERYDAY SECTIONAL The Everyday collection references classic Mid Century Moder…" at bounding box center [269, 325] width 352 height 580
click at [292, 168] on input at bounding box center [294, 169] width 44 height 7
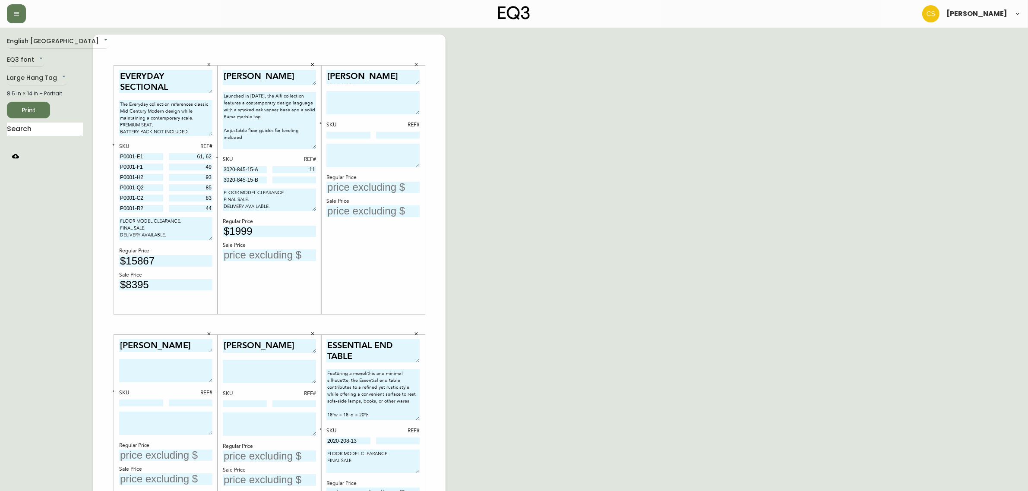
type input "11"
drag, startPoint x: 260, startPoint y: 177, endPoint x: 197, endPoint y: 177, distance: 63.0
click at [197, 177] on body "[PERSON_NAME] English Canada en_CA EQ3 font EQ3 Large Hang Tag large 8.5 in × 1…" at bounding box center [514, 307] width 1028 height 615
click at [307, 180] on input at bounding box center [294, 180] width 44 height 7
type input "11"
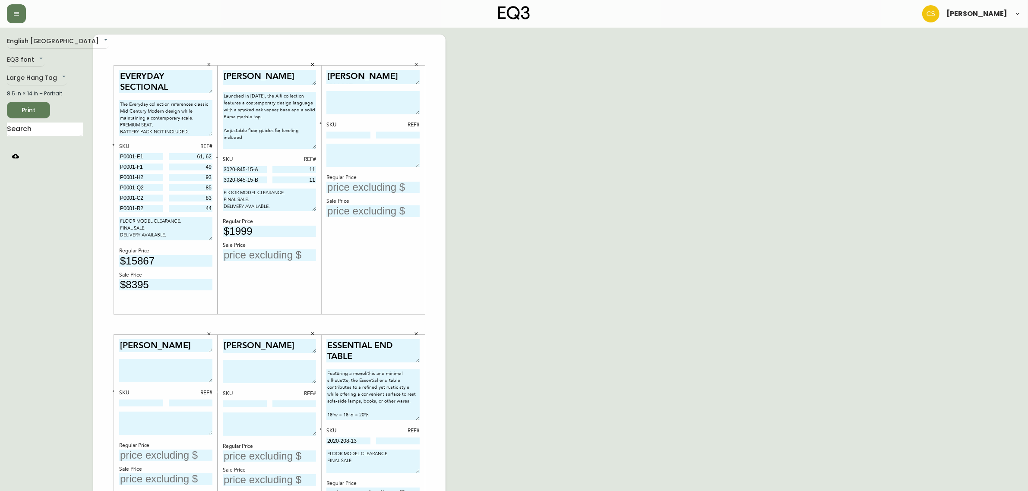
click at [260, 260] on div "[PERSON_NAME] Launched in [DATE], the Alfi collection features a contemporary d…" at bounding box center [269, 190] width 93 height 241
click at [253, 256] on input "text" at bounding box center [269, 256] width 93 height 12
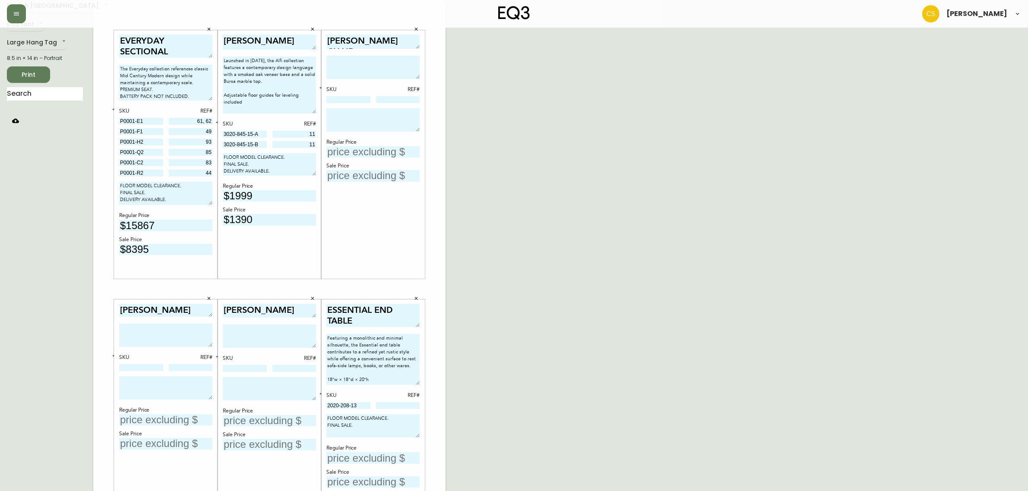
scroll to position [54, 0]
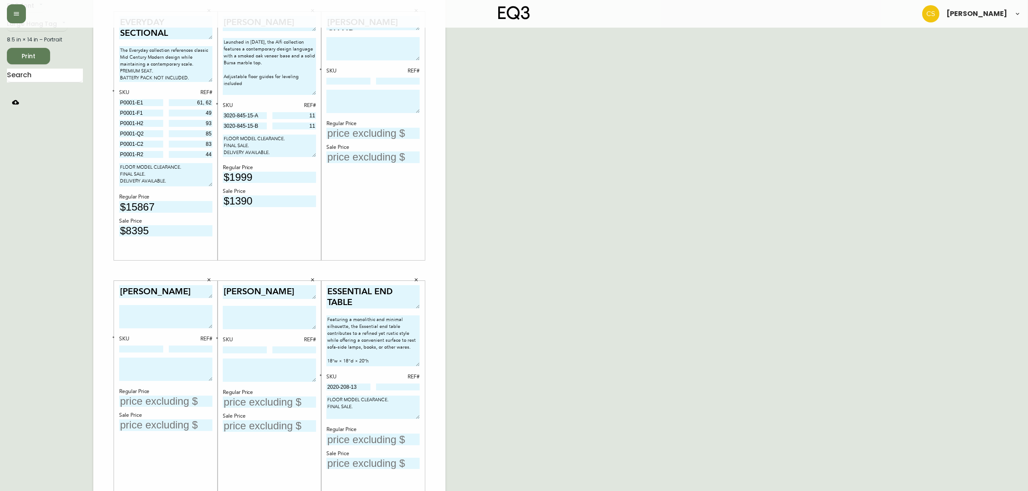
type input "$1390"
click at [469, 234] on div "English [GEOGRAPHIC_DATA] en_CA EQ3 font EQ3 Large Hang Tag large 8.5 in × 14 i…" at bounding box center [514, 271] width 1014 height 580
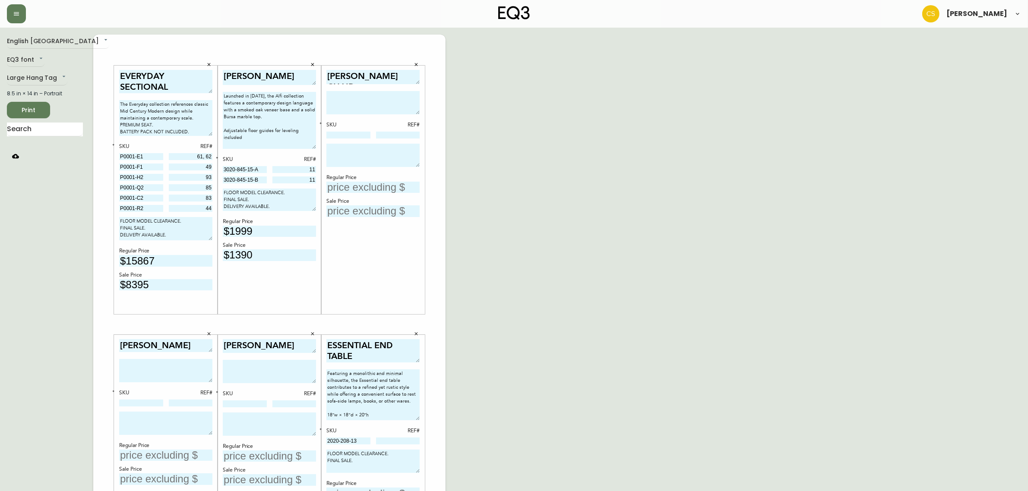
scroll to position [108, 0]
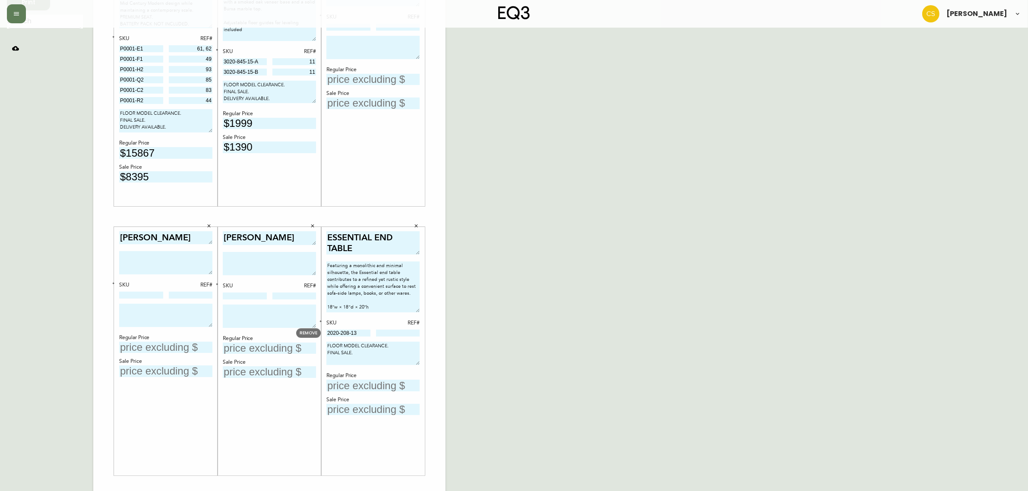
drag, startPoint x: 366, startPoint y: 331, endPoint x: 314, endPoint y: 332, distance: 51.8
click at [314, 332] on body "[PERSON_NAME] English Canada en_CA EQ3 font EQ3 Large Hang Tag large 8.5 in × 1…" at bounding box center [514, 199] width 1028 height 615
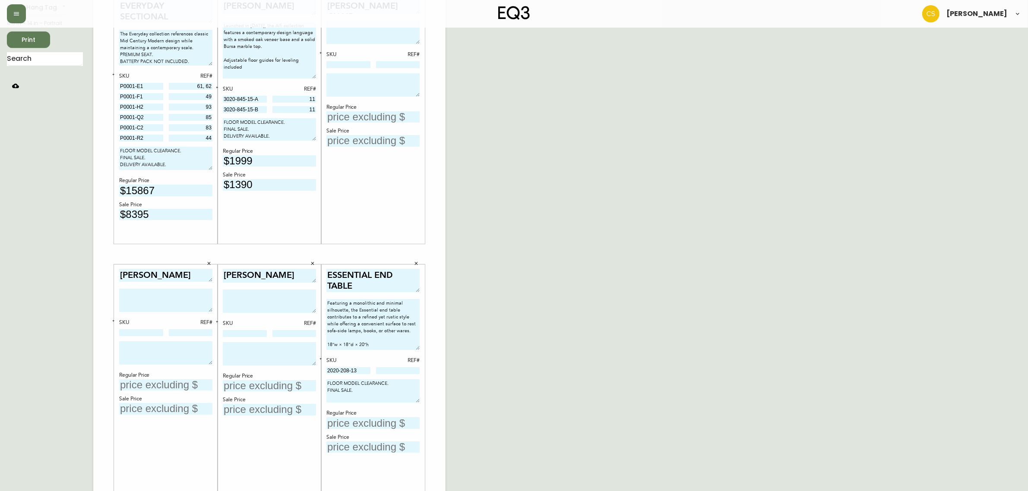
scroll to position [123, 0]
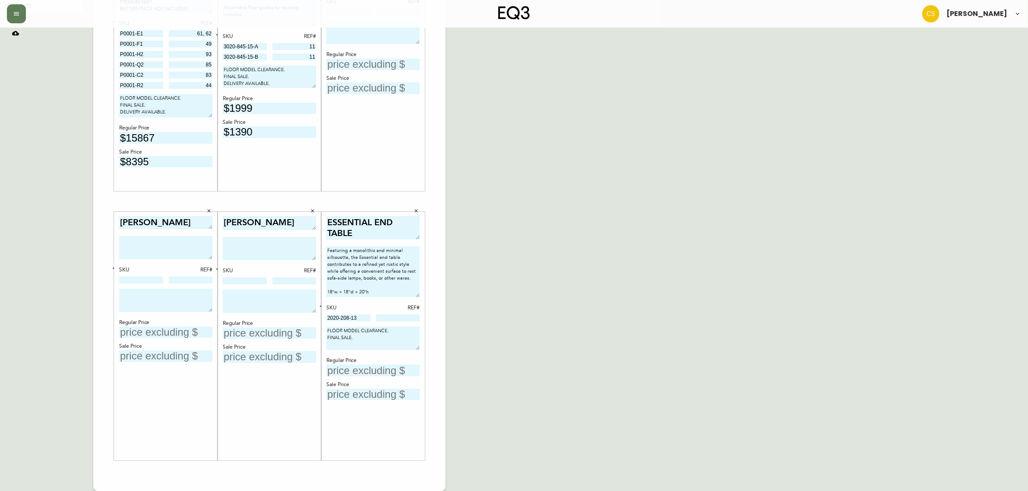
click at [393, 318] on input at bounding box center [398, 318] width 44 height 7
type input "8"
click at [359, 372] on input "text" at bounding box center [372, 371] width 93 height 12
drag, startPoint x: 415, startPoint y: 347, endPoint x: 415, endPoint y: 341, distance: 5.6
click at [415, 341] on textarea "FLOOR MODEL CLEARANCE. FINAL SALE." at bounding box center [372, 335] width 93 height 17
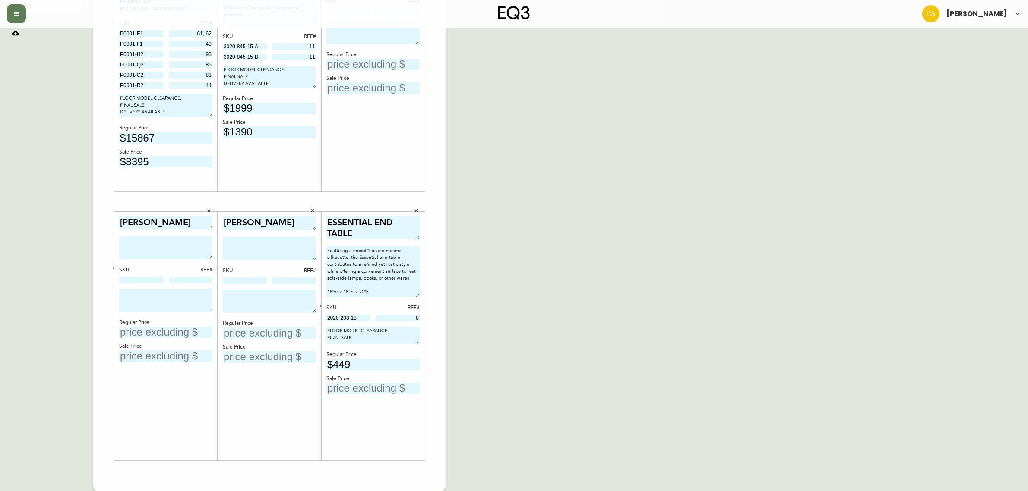
type input "$449"
click at [399, 383] on input "text" at bounding box center [372, 389] width 93 height 12
type input "$269"
click at [241, 328] on input "text" at bounding box center [269, 334] width 93 height 12
type input "$499"
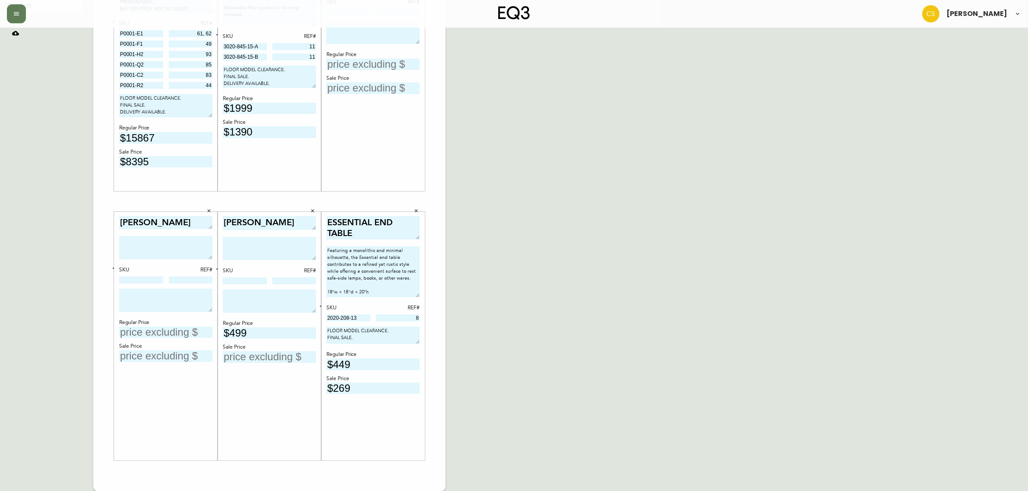
click at [136, 332] on input "text" at bounding box center [165, 333] width 93 height 12
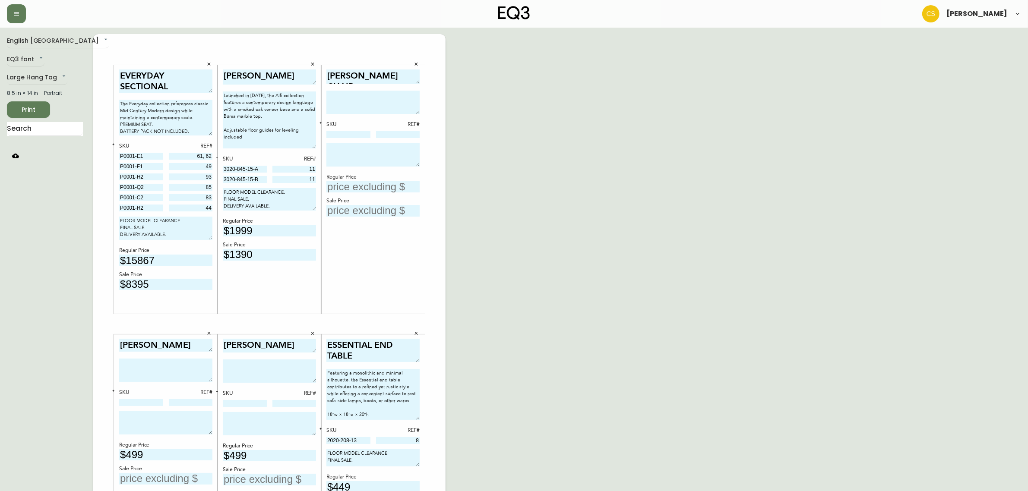
scroll to position [0, 0]
type input "$499"
click at [360, 186] on input "text" at bounding box center [372, 188] width 93 height 12
type input "$499"
click at [348, 102] on textarea at bounding box center [372, 102] width 93 height 23
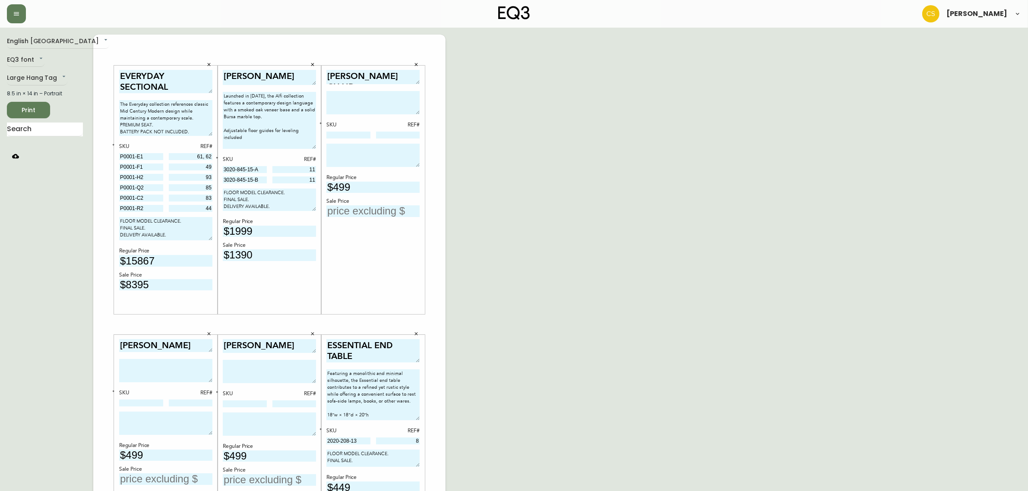
paste textarea "Launched in [DATE], Cade blends modern elegance with inviting comfort. Its slee…"
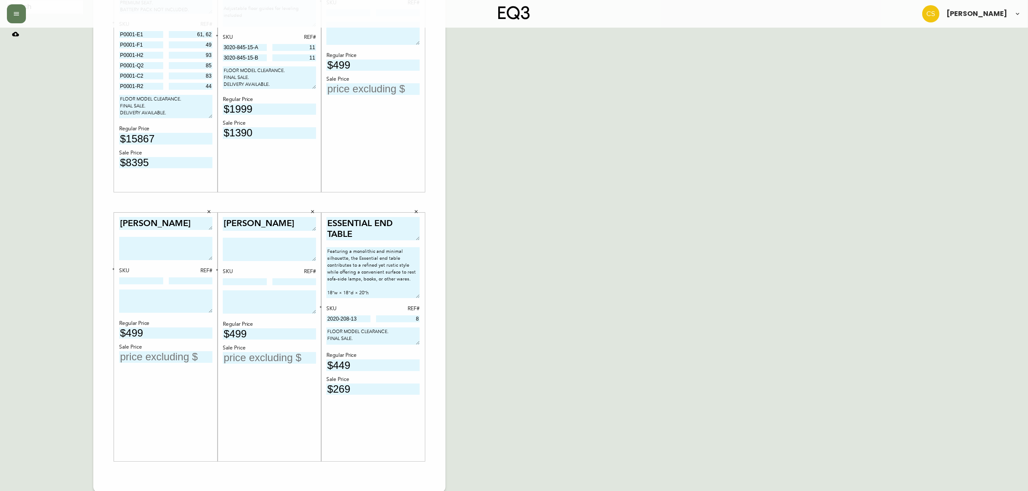
scroll to position [123, 0]
type textarea "Launched in [DATE], Cade blends modern elegance with inviting comfort. Its slee…"
click at [260, 261] on div at bounding box center [269, 250] width 93 height 26
click at [234, 255] on textarea at bounding box center [269, 248] width 93 height 23
paste textarea "Launched in [DATE], Cade blends modern elegance with inviting comfort. Its slee…"
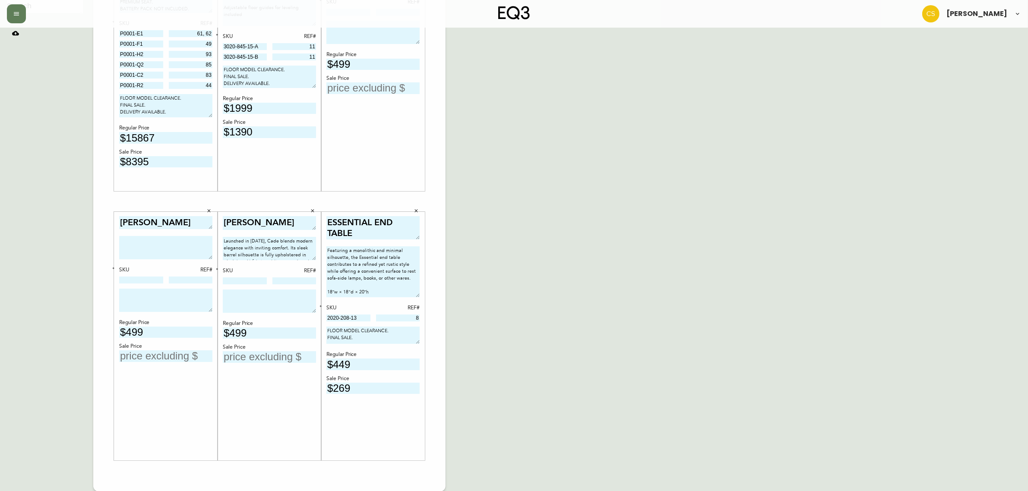
scroll to position [11, 0]
type textarea "Launched in [DATE], Cade blends modern elegance with inviting comfort. Its slee…"
click at [185, 246] on textarea at bounding box center [165, 247] width 93 height 23
paste textarea "Launched in [DATE], Cade blends modern elegance with inviting comfort. Its slee…"
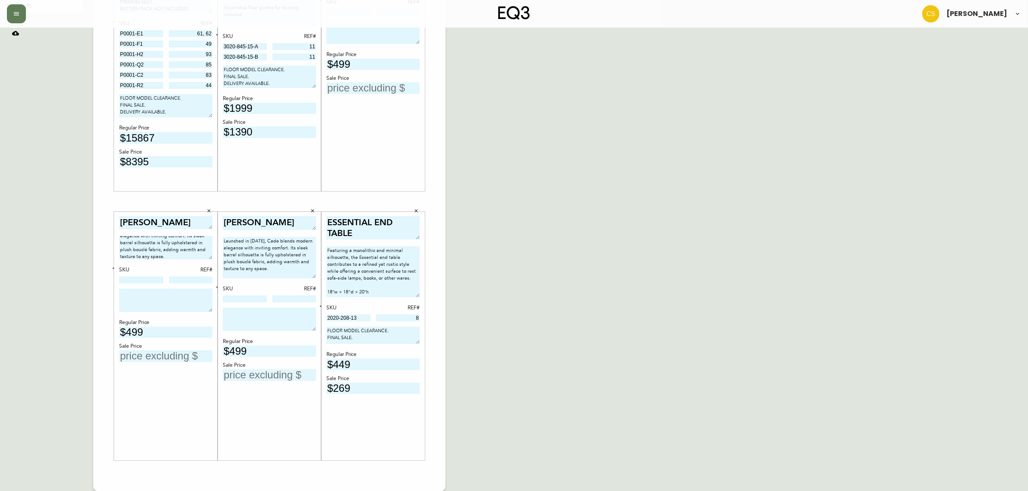
scroll to position [0, 0]
drag, startPoint x: 310, startPoint y: 257, endPoint x: 307, endPoint y: 271, distance: 14.1
click at [307, 271] on textarea "Launched in [DATE], Cade blends modern elegance with inviting comfort. Its slee…" at bounding box center [269, 255] width 93 height 37
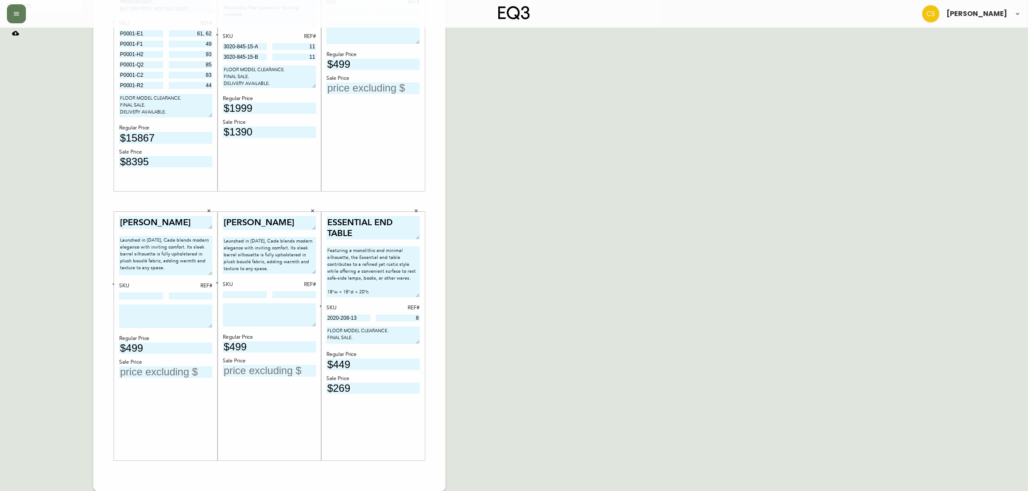
drag, startPoint x: 212, startPoint y: 257, endPoint x: 210, endPoint y: 273, distance: 16.0
click at [210, 273] on textarea "Launched in [DATE], Cade blends modern elegance with inviting comfort. Its slee…" at bounding box center [165, 255] width 93 height 39
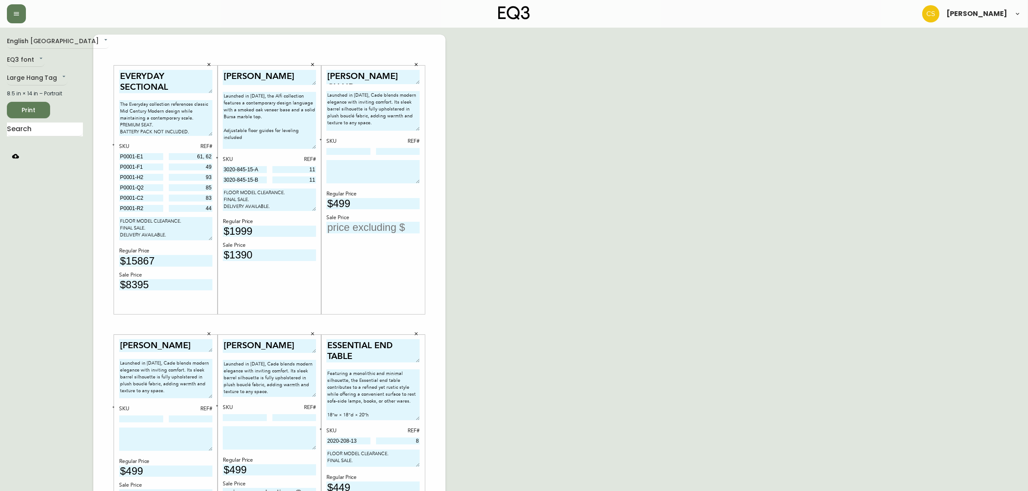
drag, startPoint x: 418, startPoint y: 109, endPoint x: 418, endPoint y: 126, distance: 16.8
click at [418, 126] on textarea "Launched in [DATE], Cade blends modern elegance with inviting comfort. Its slee…" at bounding box center [372, 111] width 93 height 40
type textarea "Launched in [DATE], Cade blends modern elegance with inviting comfort. Its slee…"
click at [340, 152] on input at bounding box center [348, 151] width 44 height 7
paste input "[PHONE_NUMBER]"
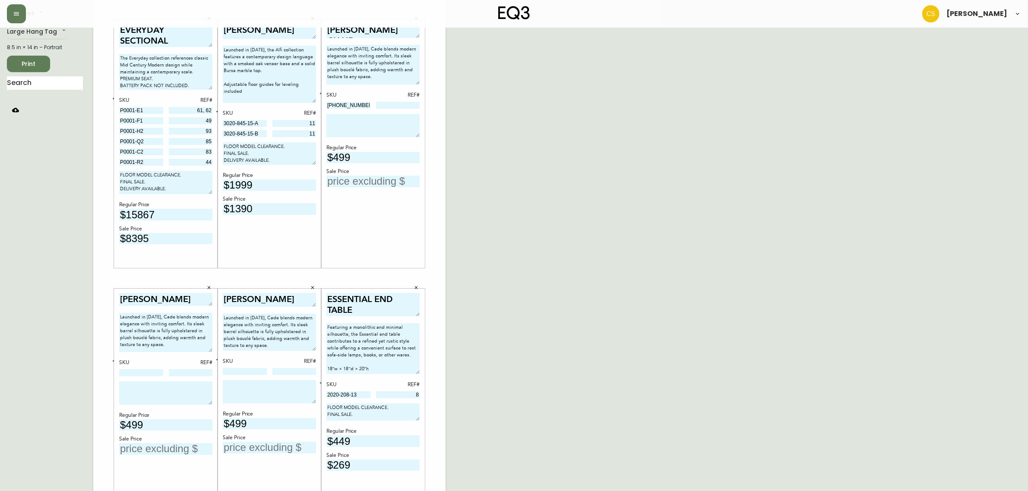
scroll to position [108, 0]
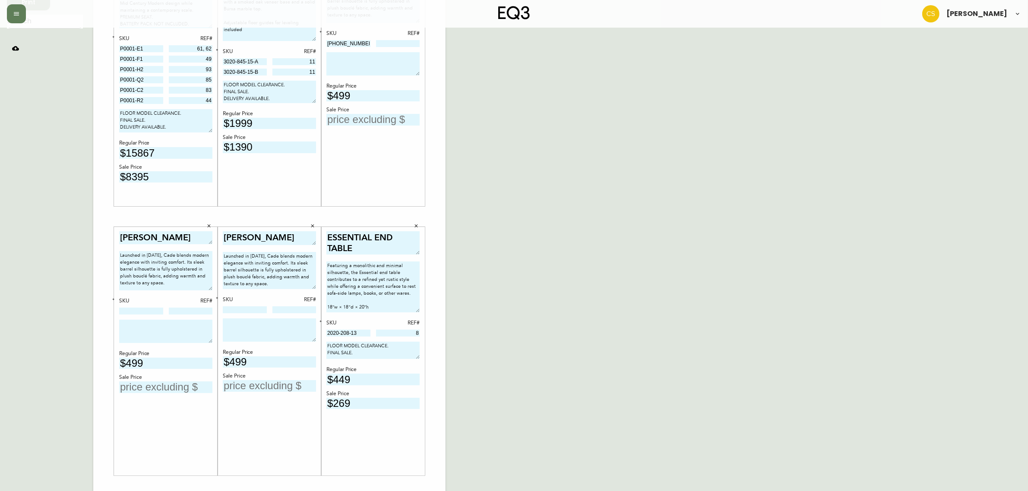
type input "[PHONE_NUMBER]"
click at [244, 309] on input at bounding box center [245, 310] width 44 height 7
paste input "[PHONE_NUMBER]"
type input "[PHONE_NUMBER]"
click at [136, 310] on input at bounding box center [141, 311] width 44 height 7
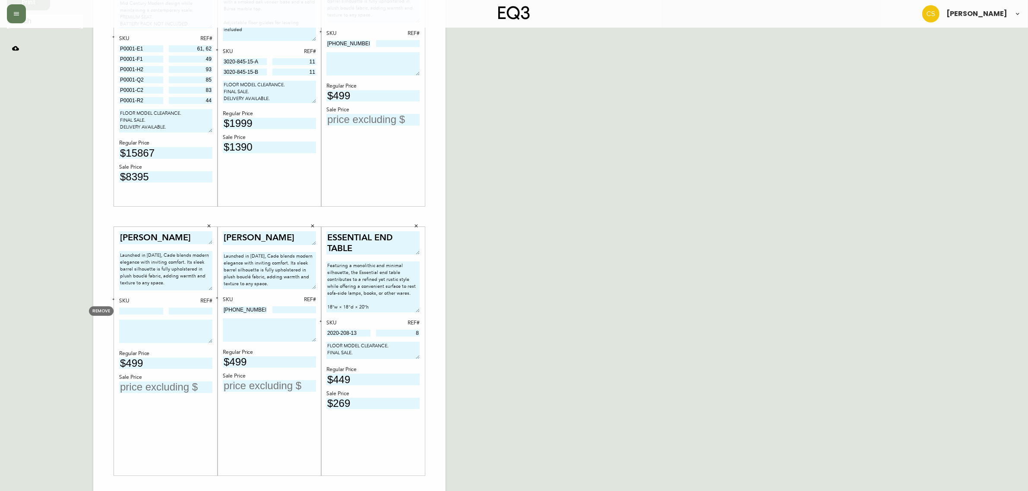
paste input "[PHONE_NUMBER]"
type input "[PHONE_NUMBER]"
drag, startPoint x: 371, startPoint y: 356, endPoint x: 315, endPoint y: 337, distance: 59.4
click at [315, 337] on div "EVERYDAY SECTIONAL The Everyday collection references classic Mid Century Moder…" at bounding box center [269, 217] width 352 height 580
click at [249, 322] on textarea at bounding box center [269, 330] width 93 height 23
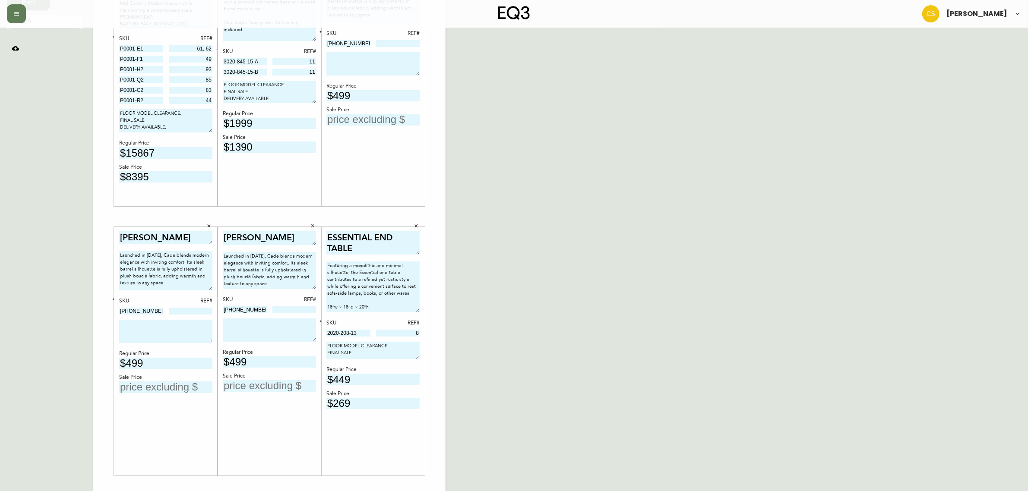
paste textarea "FLOOR MODEL CLEARANCE. FINAL SALE."
type textarea "FLOOR MODEL CLEARANCE. FINAL SALE."
click at [185, 320] on textarea at bounding box center [165, 331] width 93 height 23
paste textarea "FLOOR MODEL CLEARANCE. FINAL SALE."
type textarea "FLOOR MODEL CLEARANCE. FINAL SALE."
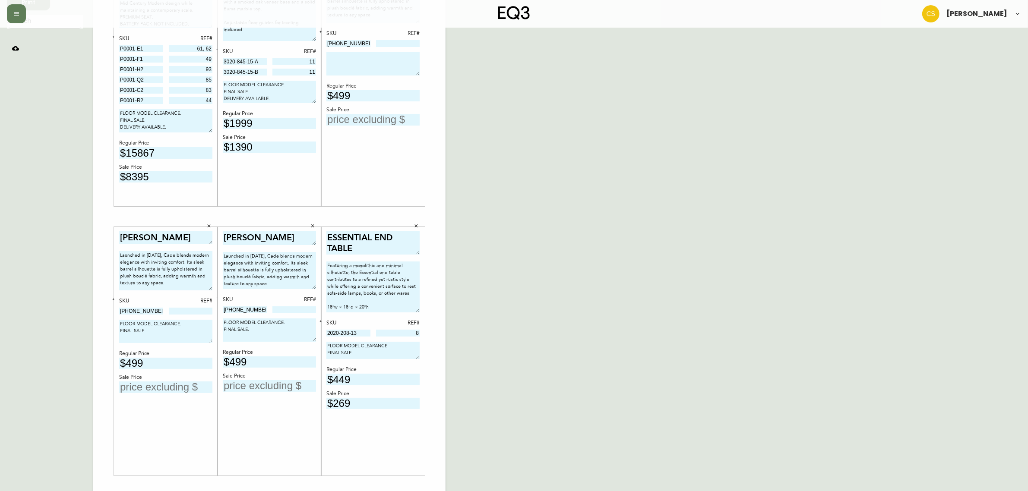
click at [355, 68] on textarea at bounding box center [372, 63] width 93 height 23
paste textarea "FLOOR MODEL CLEARANCE. FINAL SALE."
drag, startPoint x: 415, startPoint y: 72, endPoint x: 413, endPoint y: 66, distance: 6.2
click at [413, 66] on textarea "FLOOR MODEL CLEARANCE. FINAL SALE." at bounding box center [372, 61] width 93 height 18
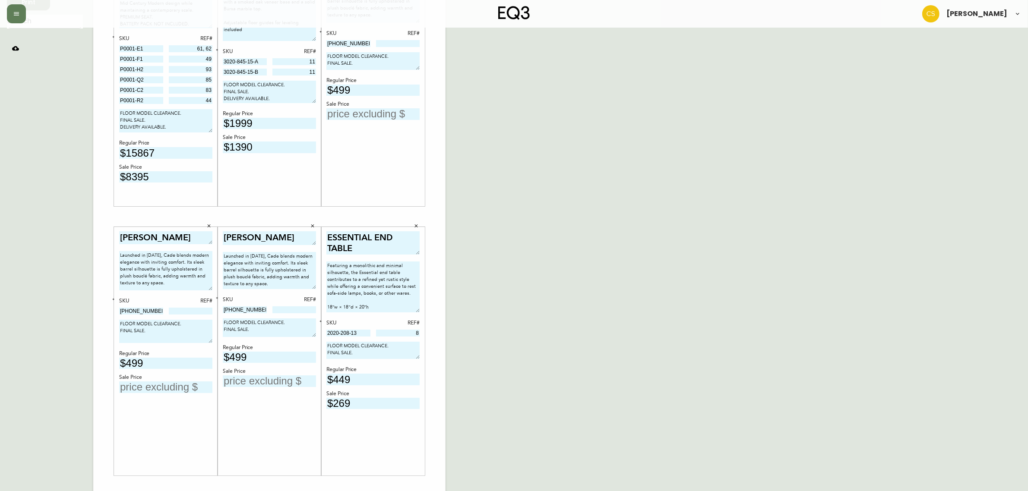
drag, startPoint x: 310, startPoint y: 338, endPoint x: 311, endPoint y: 332, distance: 6.2
click at [311, 332] on textarea "FLOOR MODEL CLEARANCE. FINAL SALE." at bounding box center [269, 328] width 93 height 19
drag, startPoint x: 207, startPoint y: 339, endPoint x: 209, endPoint y: 331, distance: 8.1
click at [209, 331] on textarea "FLOOR MODEL CLEARANCE. FINAL SALE." at bounding box center [165, 328] width 93 height 16
type textarea "FLOOR MODEL CLEARANCE. FINAL SALE."
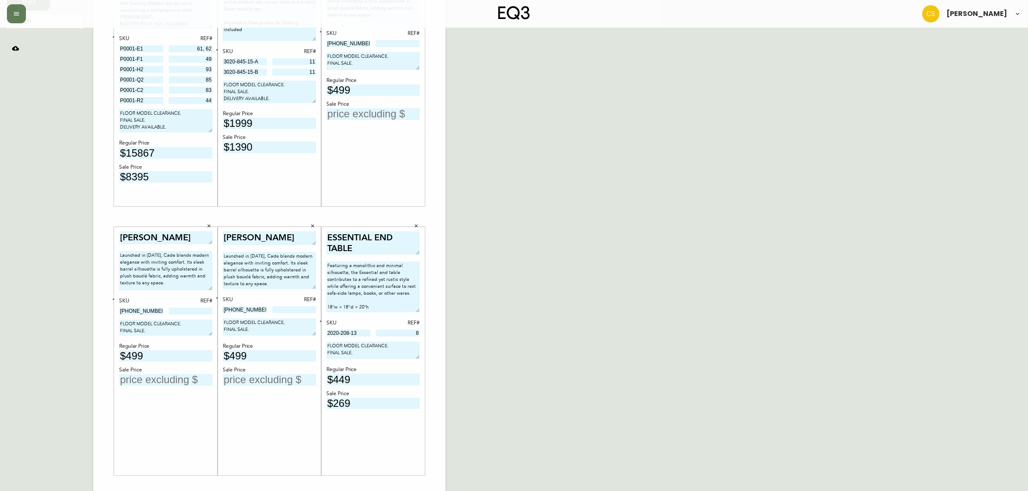
click at [234, 380] on input "text" at bounding box center [269, 380] width 93 height 12
type input "$349"
click at [194, 383] on input "text" at bounding box center [165, 380] width 93 height 12
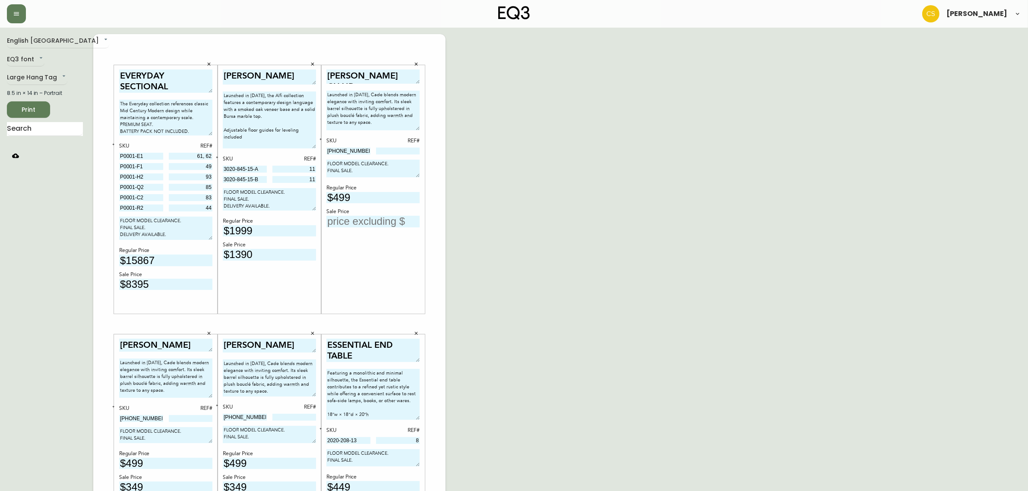
scroll to position [0, 0]
type input "$349"
click at [361, 225] on input "text" at bounding box center [372, 222] width 93 height 12
type input "$349"
drag, startPoint x: 357, startPoint y: 150, endPoint x: 284, endPoint y: 147, distance: 73.0
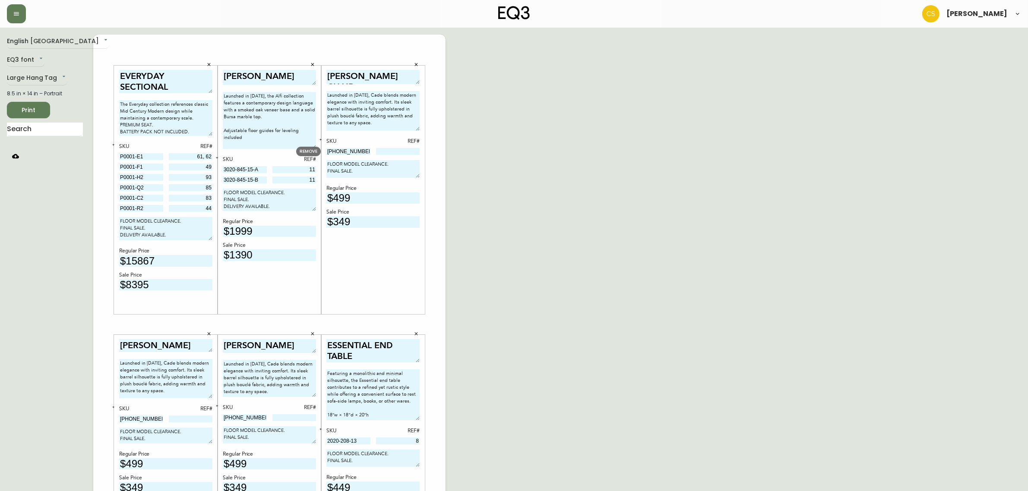
click at [284, 147] on div "EVERYDAY SECTIONAL The Everyday collection references classic Mid Century Moder…" at bounding box center [269, 325] width 352 height 580
click at [411, 152] on input at bounding box center [398, 151] width 44 height 7
type input "31"
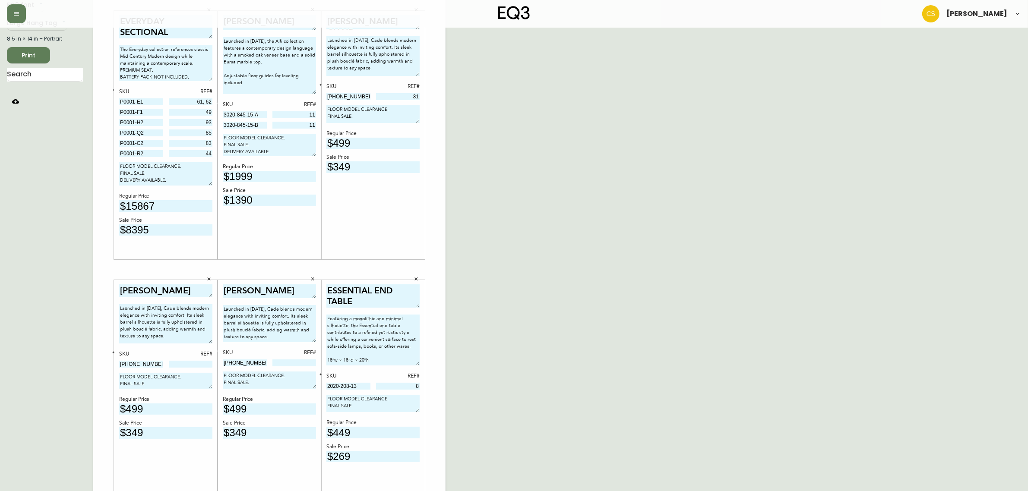
scroll to position [108, 0]
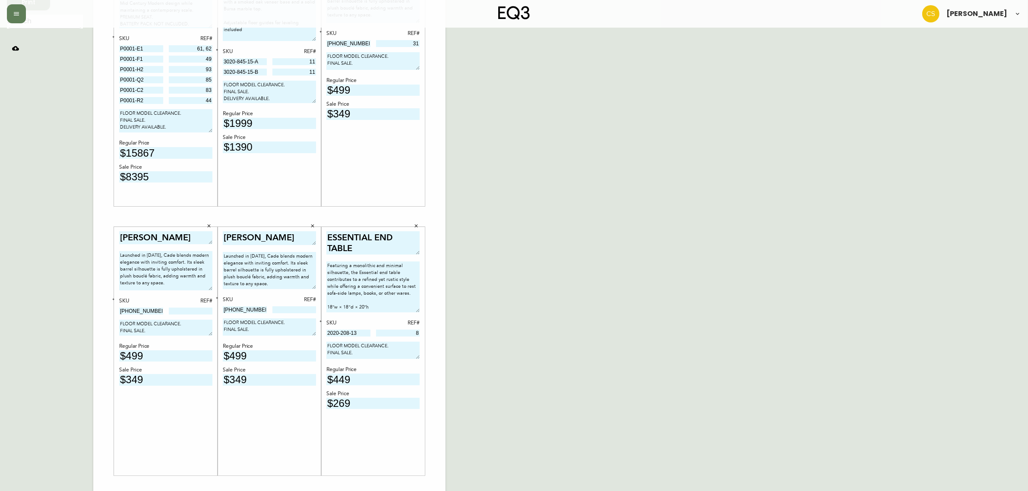
click at [200, 308] on input at bounding box center [191, 311] width 44 height 7
type input "32"
click at [290, 313] on div at bounding box center [294, 311] width 44 height 8
click at [290, 309] on input at bounding box center [294, 310] width 44 height 7
type input "33"
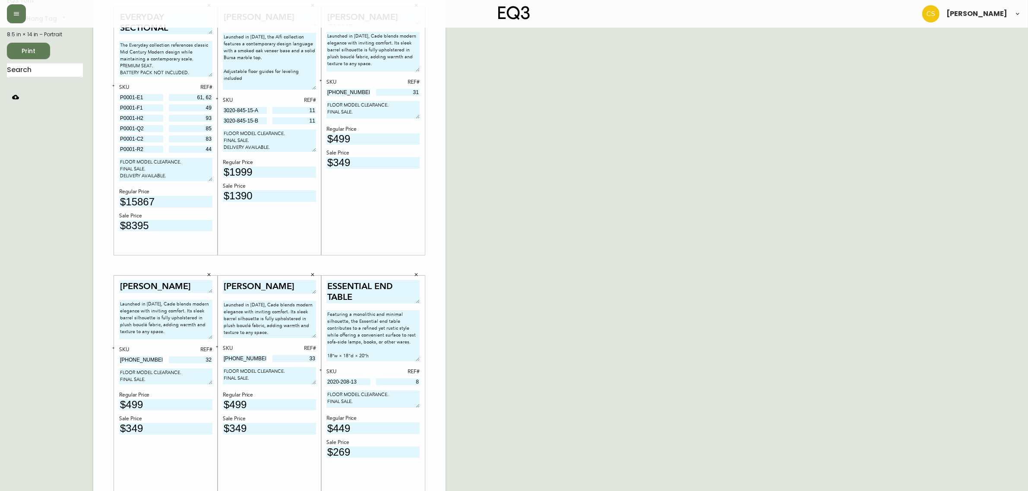
scroll to position [0, 0]
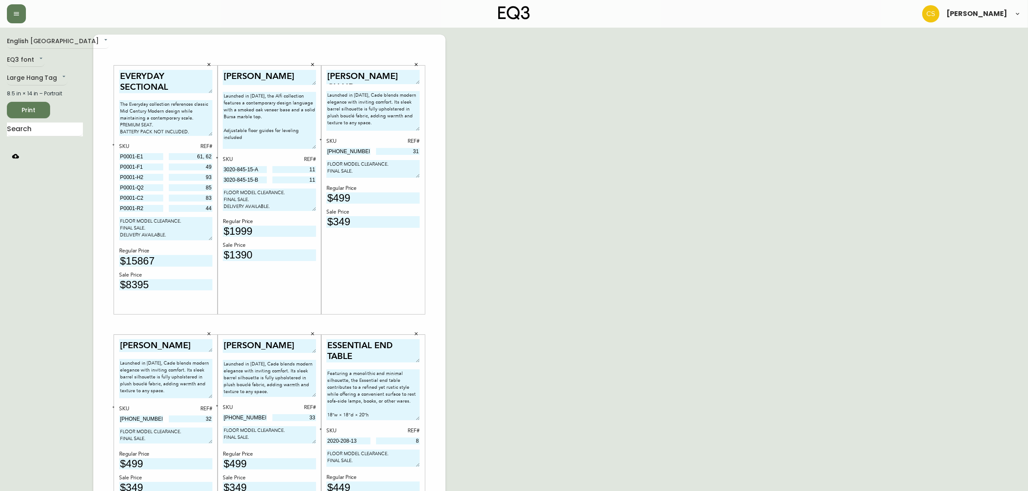
click at [42, 111] on span "Print" at bounding box center [28, 110] width 29 height 11
